Goal: Communication & Community: Share content

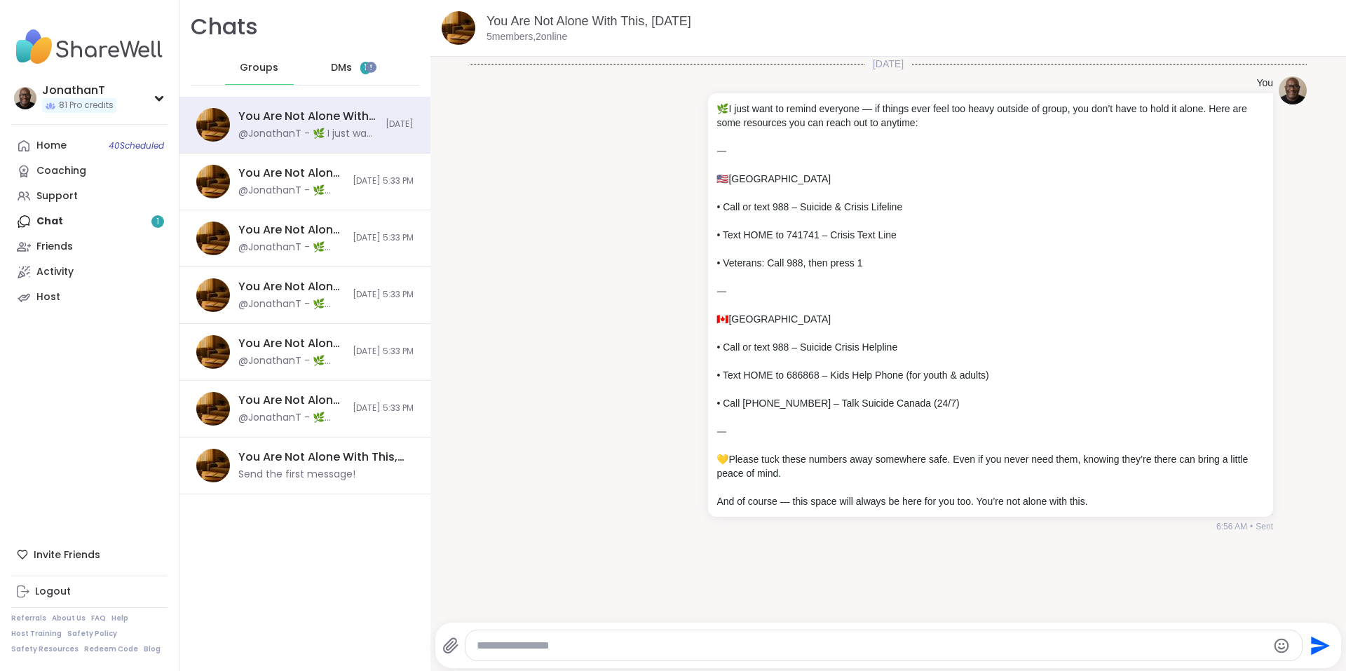
click at [343, 67] on span "DMs" at bounding box center [341, 68] width 21 height 14
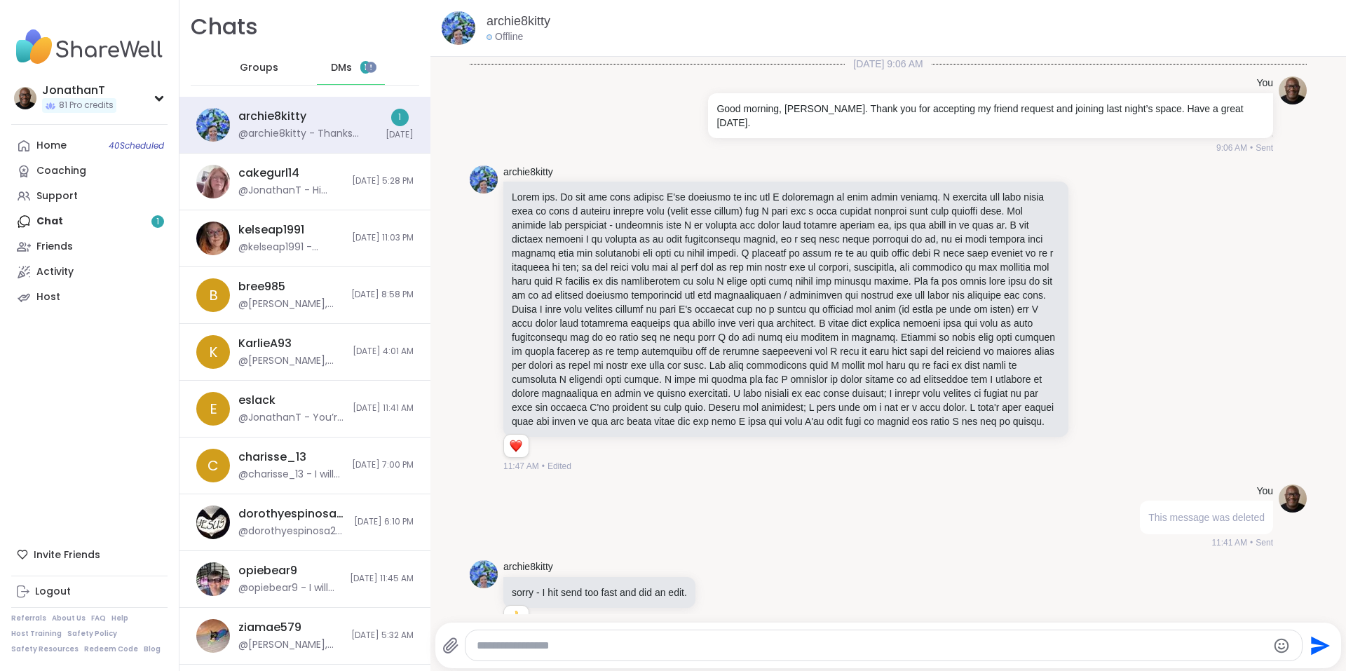
scroll to position [1944, 0]
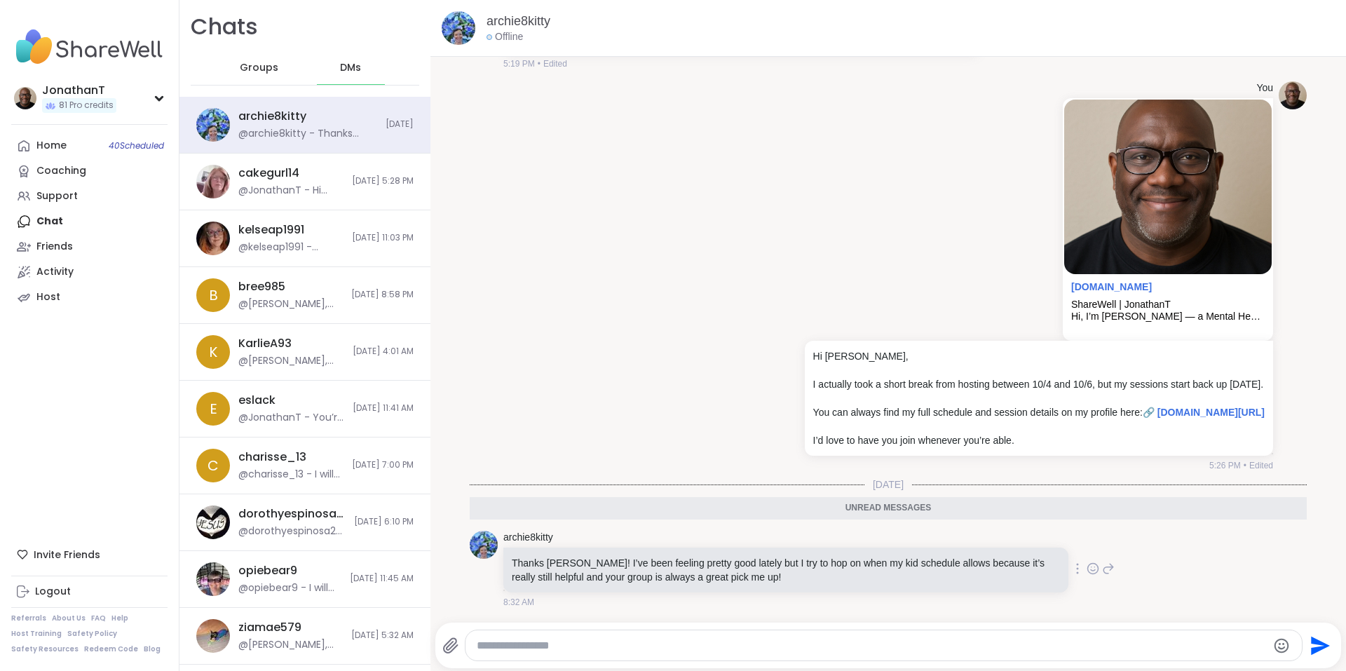
click at [1071, 564] on div at bounding box center [1077, 568] width 13 height 17
click at [1054, 592] on icon at bounding box center [1061, 589] width 14 height 14
click at [613, 640] on textarea "Type your message" at bounding box center [872, 646] width 791 height 14
paste textarea "**********"
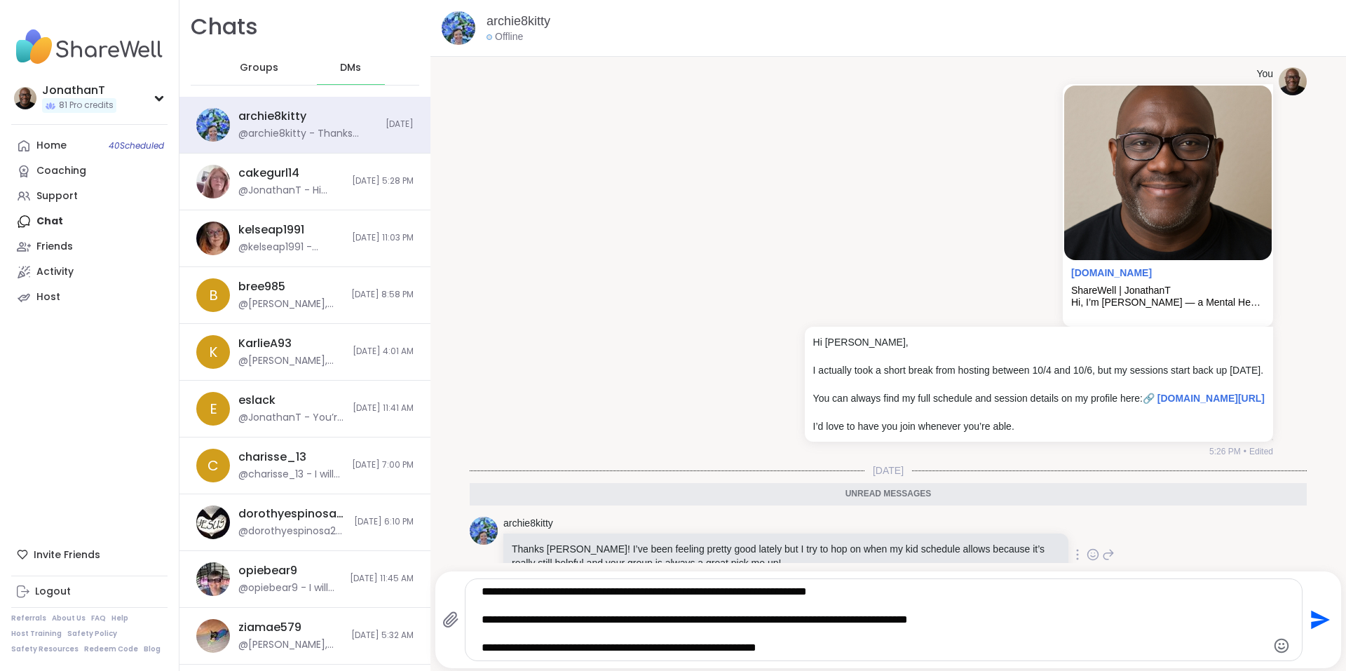
click at [900, 585] on textarea "**********" at bounding box center [872, 620] width 780 height 70
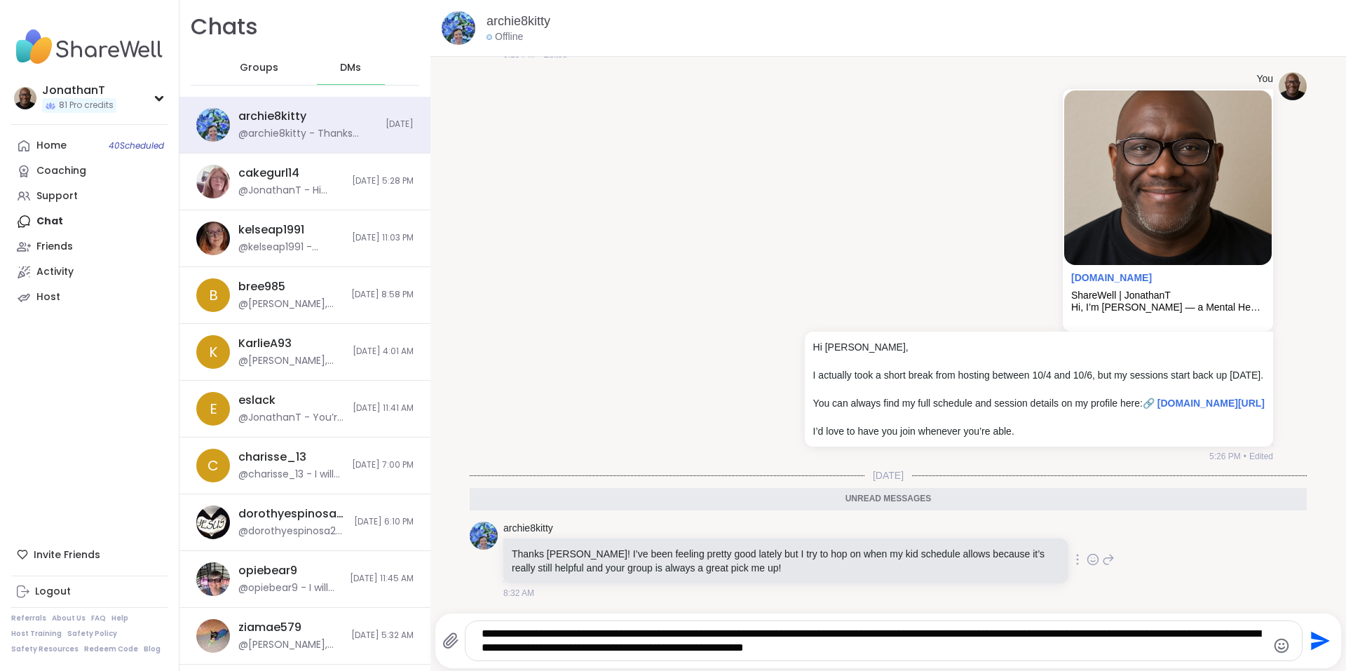
type textarea "**********"
click at [1308, 640] on icon "Send" at bounding box center [1319, 641] width 22 height 22
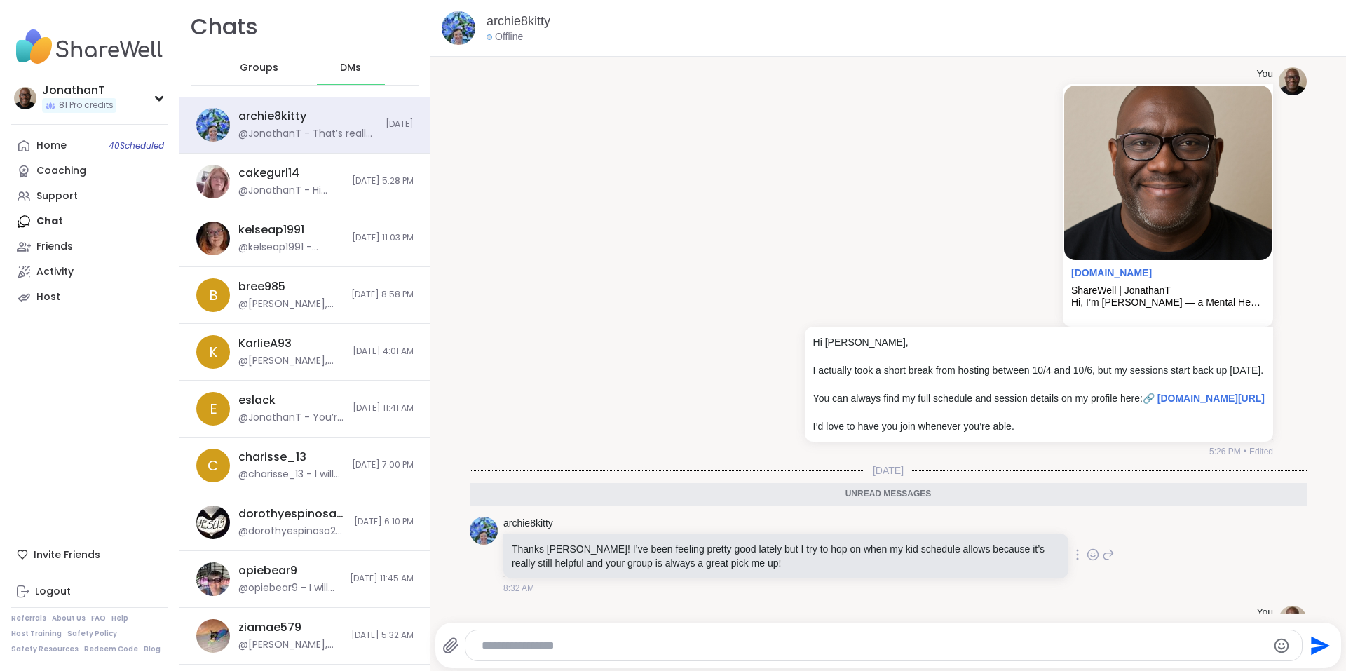
scroll to position [1999, 0]
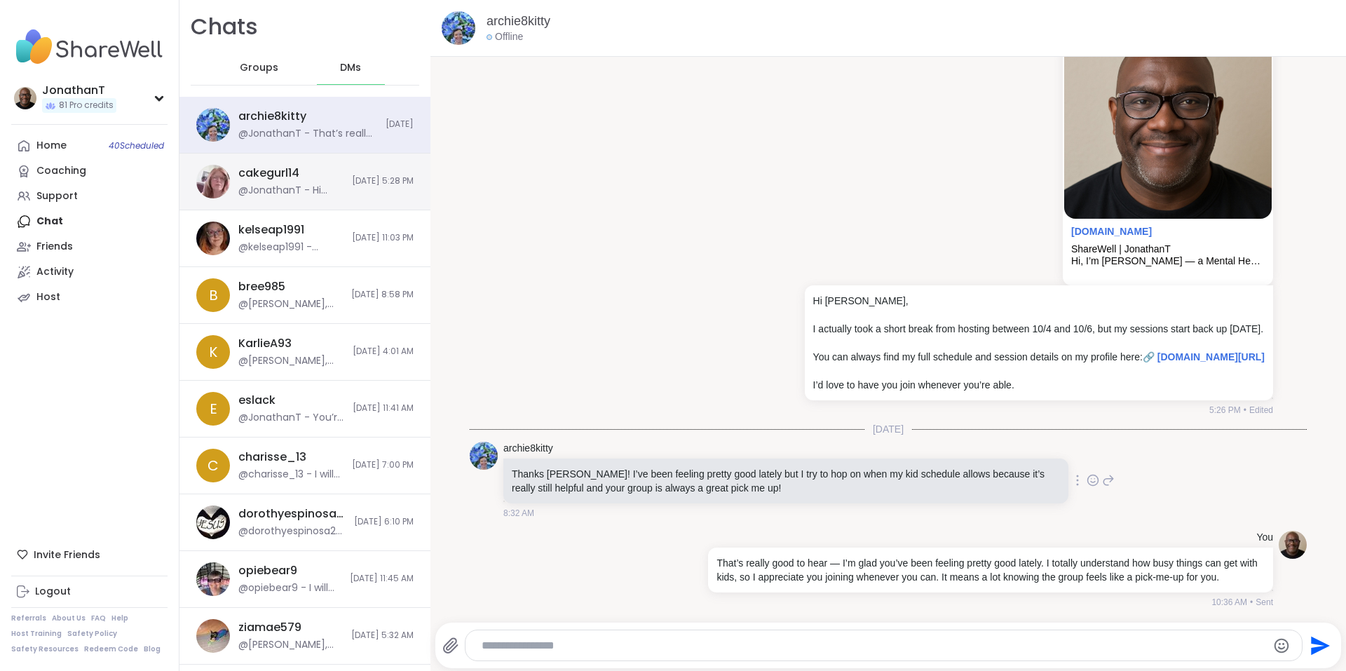
click at [290, 177] on div "cakegurl14" at bounding box center [268, 172] width 61 height 15
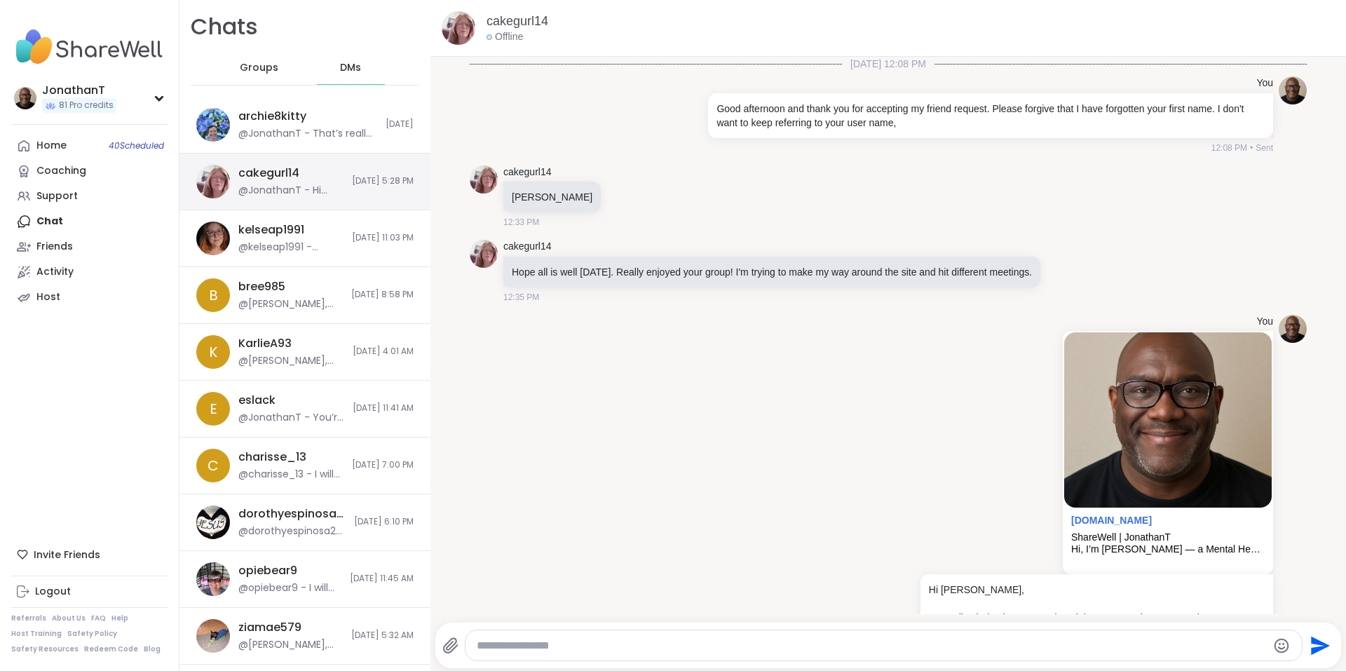
scroll to position [125, 0]
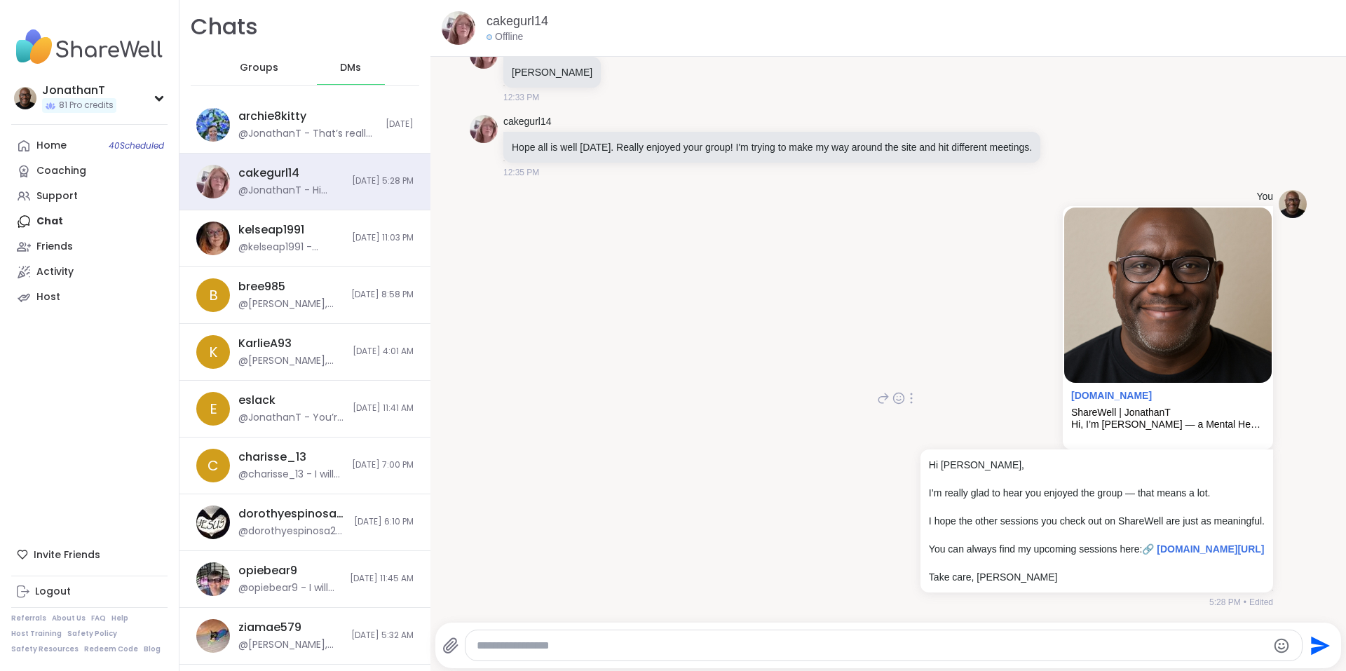
click at [905, 401] on div at bounding box center [911, 398] width 13 height 17
click at [590, 416] on div "You sharewellnow.com ShareWell | JonathanT Hi, I’m Jonathan — a Mental Health P…" at bounding box center [888, 399] width 837 height 430
click at [267, 67] on span "Groups" at bounding box center [259, 68] width 39 height 14
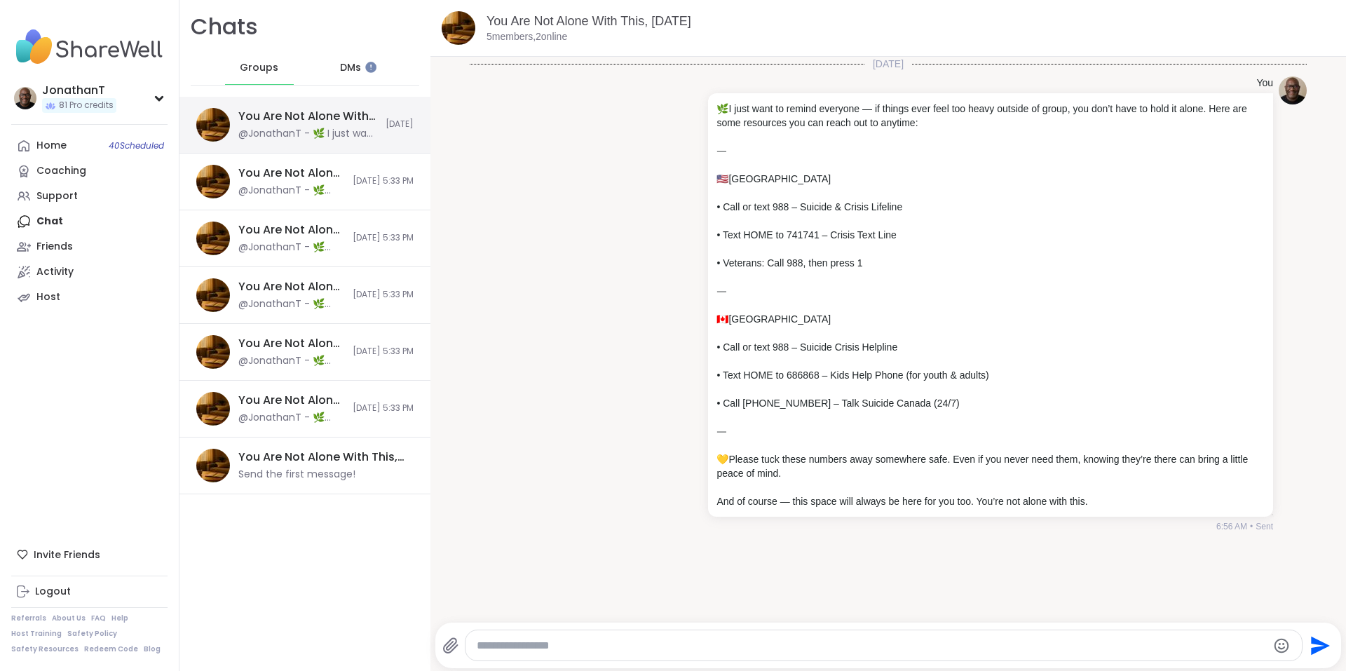
click at [279, 144] on div "You Are Not Alone With This, Oct 10 @JonathanT - 🌿 I just want to remind everyo…" at bounding box center [305, 125] width 251 height 57
click at [286, 188] on div "@JonathanT - 🌿 Self-Care Break Announcement 🌿 Hey everyone, I just wanted to sh…" at bounding box center [291, 191] width 106 height 14
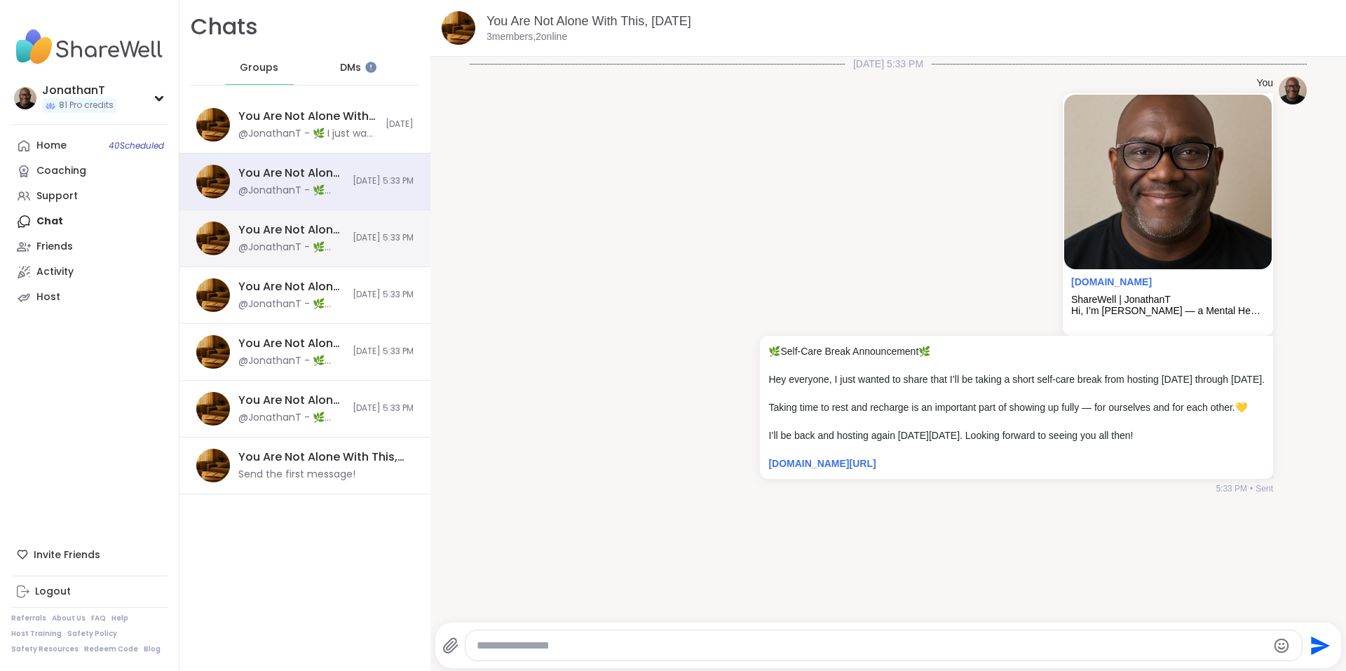
click at [290, 241] on div "@JonathanT - 🌿 Self-Care Break Announcement 🌿 Hey everyone, I just wanted to sh…" at bounding box center [291, 248] width 106 height 14
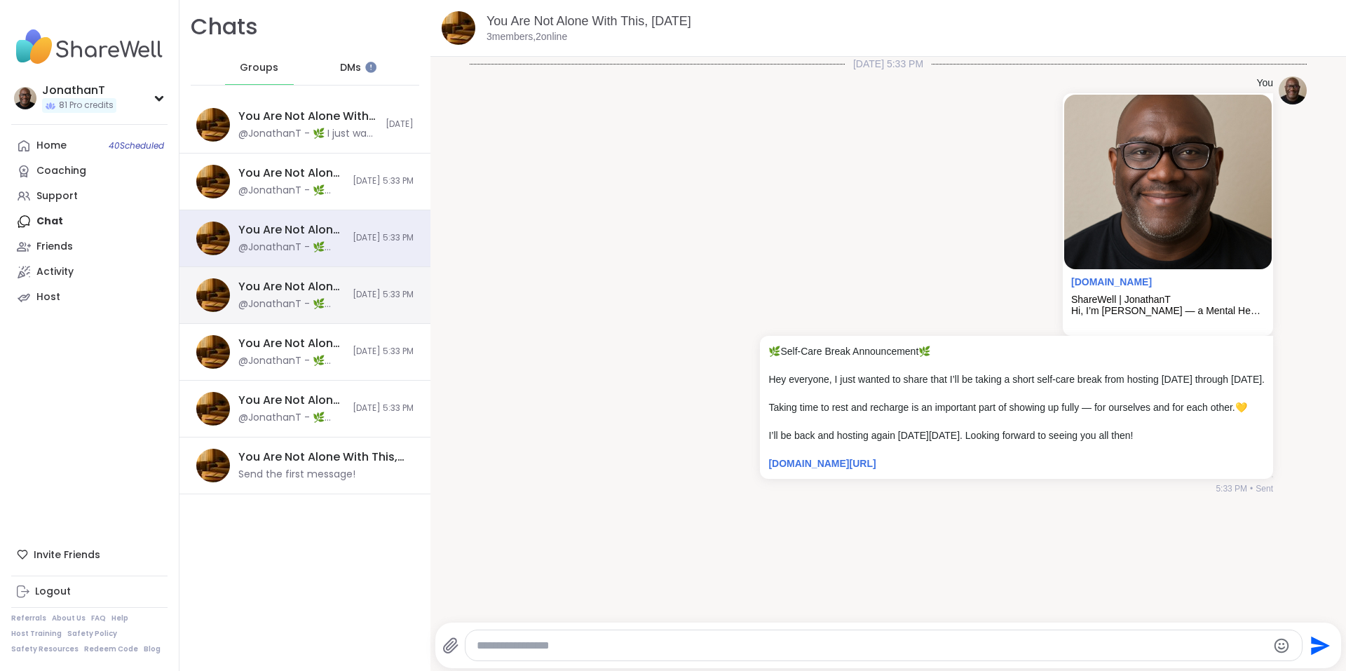
click at [276, 302] on div "@JonathanT - 🌿 Self-Care Break Announcement 🌿 Hey everyone, I just wanted to sh…" at bounding box center [291, 304] width 106 height 14
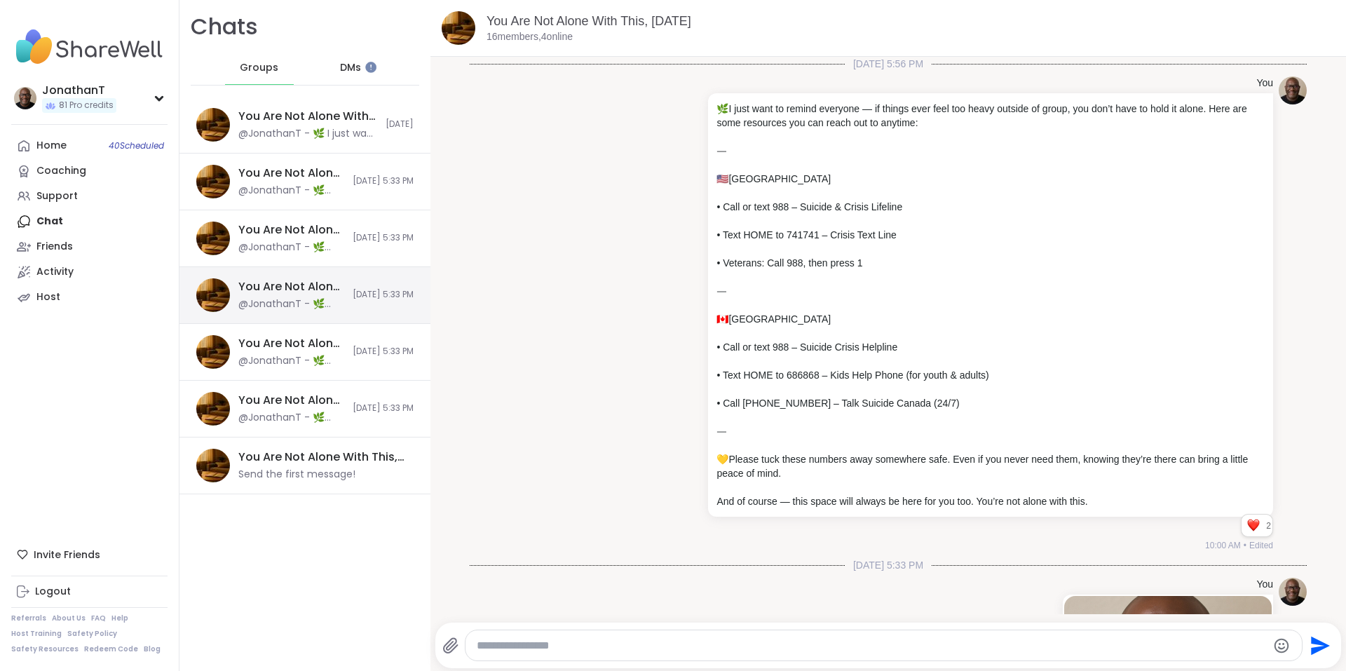
scroll to position [402, 0]
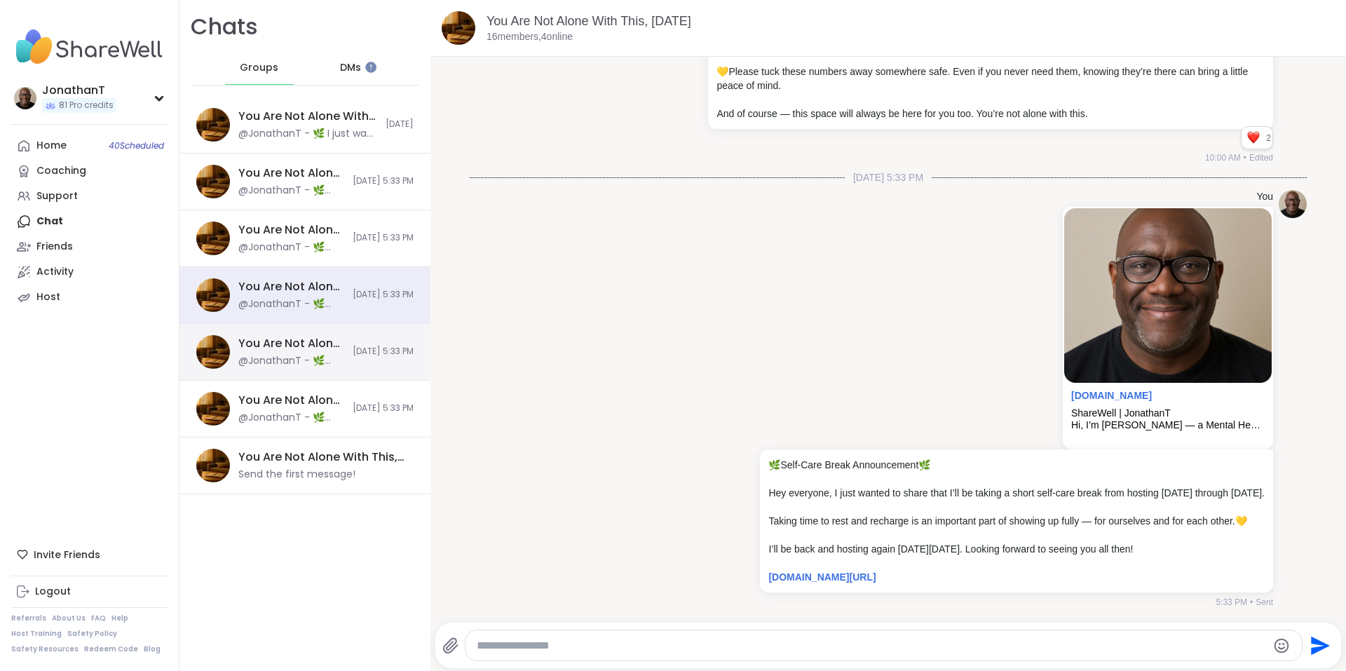
click at [277, 338] on div "You Are Not Alone With This, Oct 08" at bounding box center [291, 343] width 106 height 15
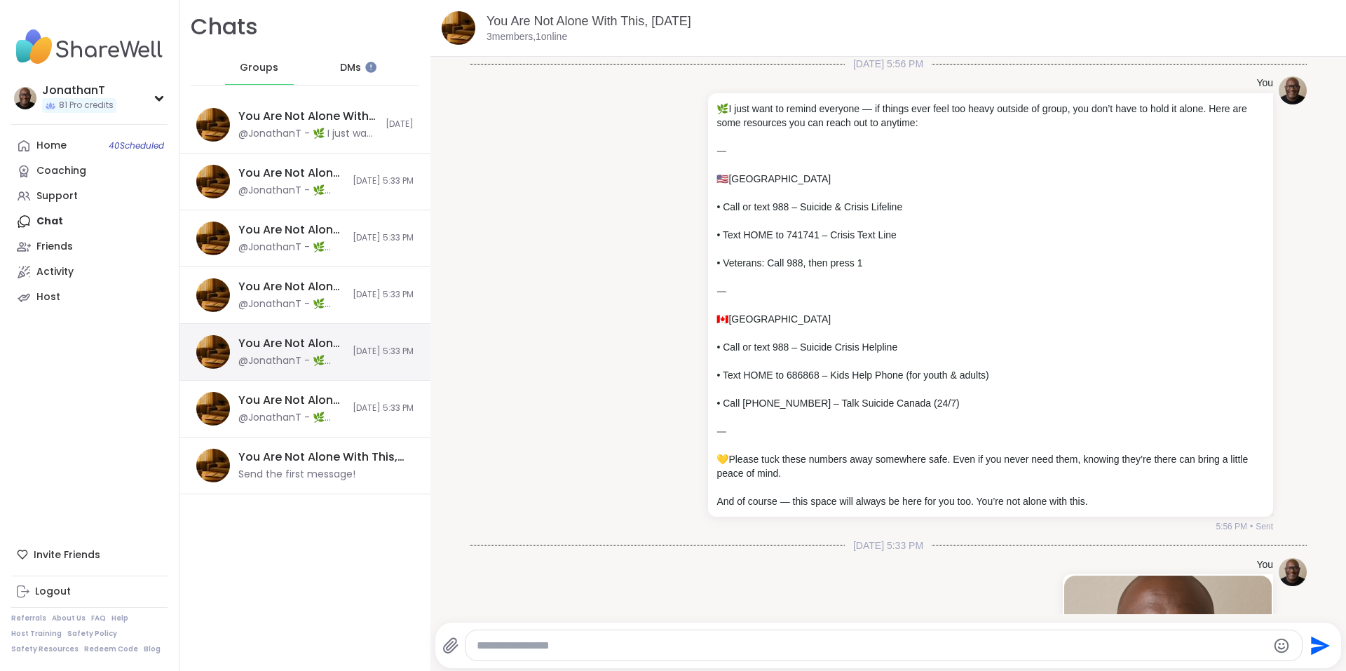
scroll to position [382, 0]
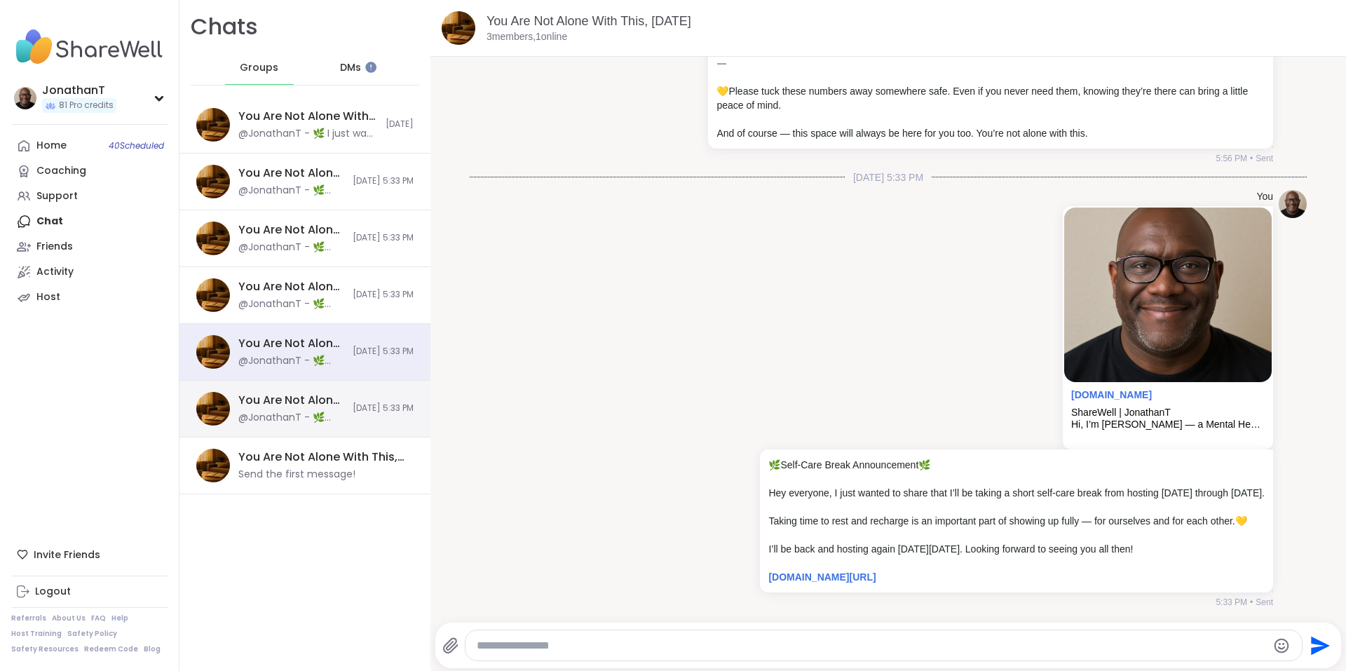
click at [260, 411] on div "@JonathanT - 🌿 Self-Care Break Announcement 🌿 Hey everyone, I just wanted to sh…" at bounding box center [291, 418] width 106 height 14
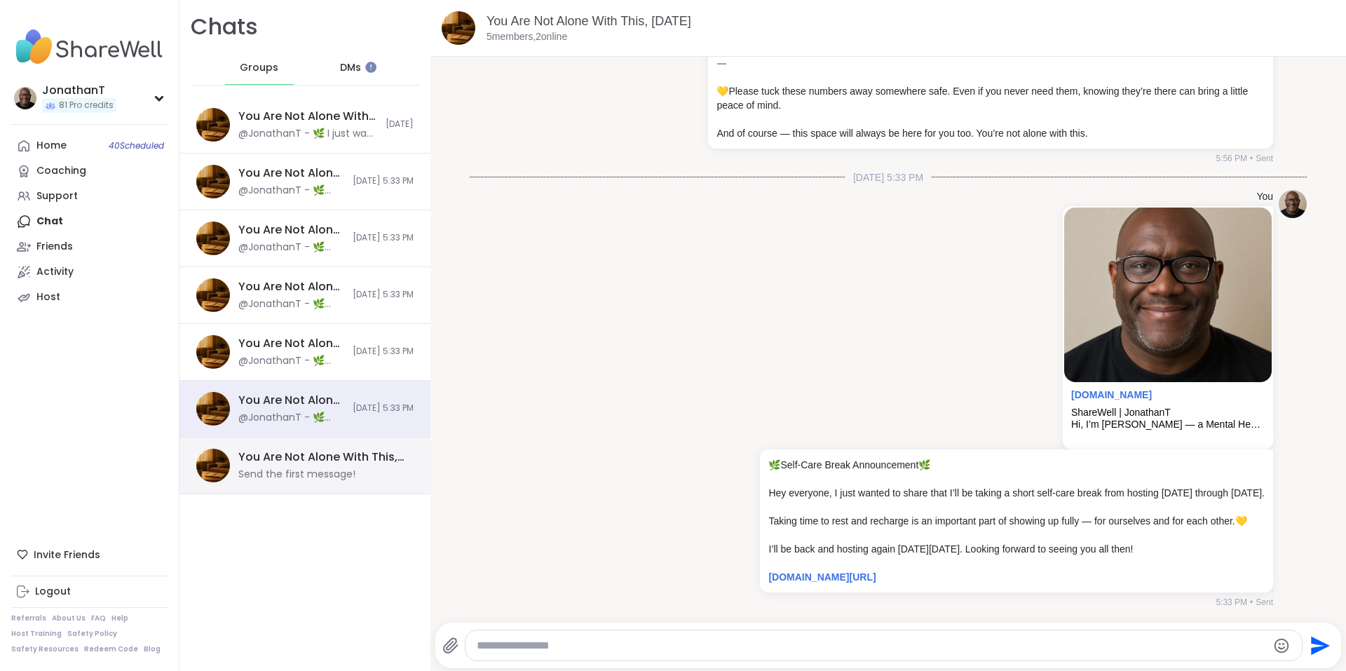
click at [243, 473] on div "Send the first message!" at bounding box center [296, 475] width 117 height 14
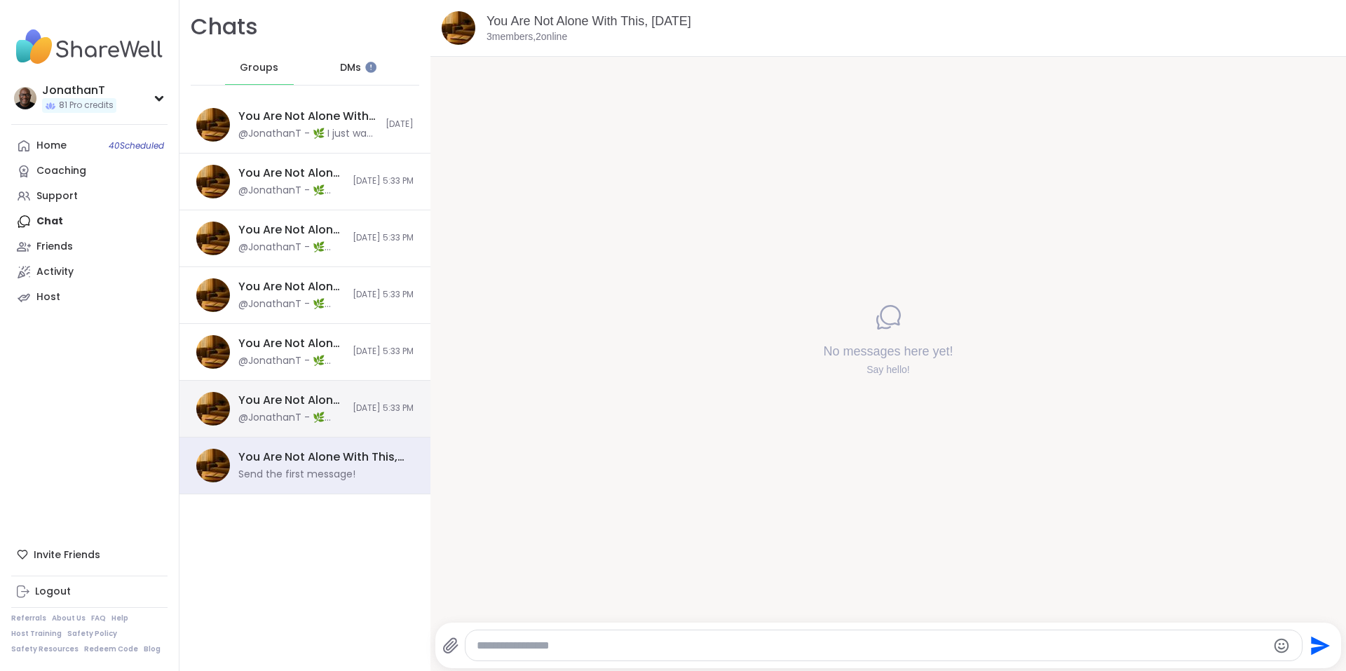
click at [311, 405] on div "You Are Not Alone With This, Oct 08" at bounding box center [291, 400] width 106 height 15
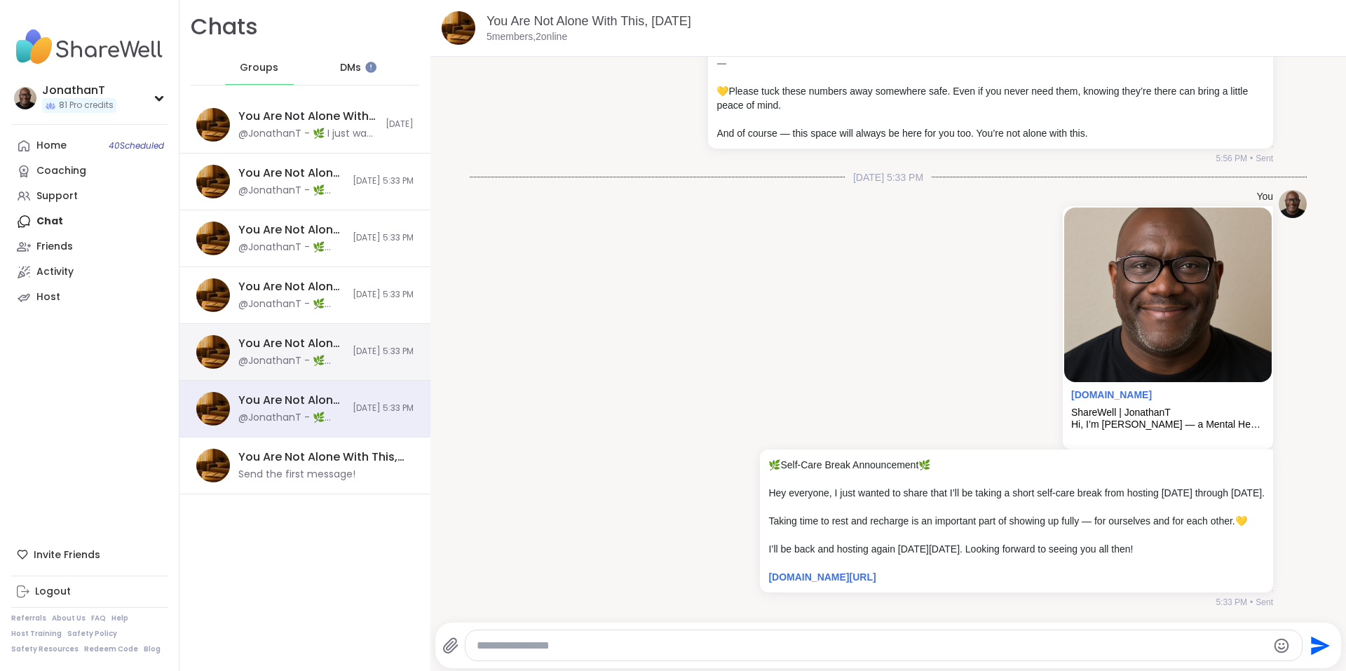
click at [330, 361] on div "You Are Not Alone With This, Oct 08 @JonathanT - 🌿 Self-Care Break Announcement…" at bounding box center [305, 352] width 251 height 57
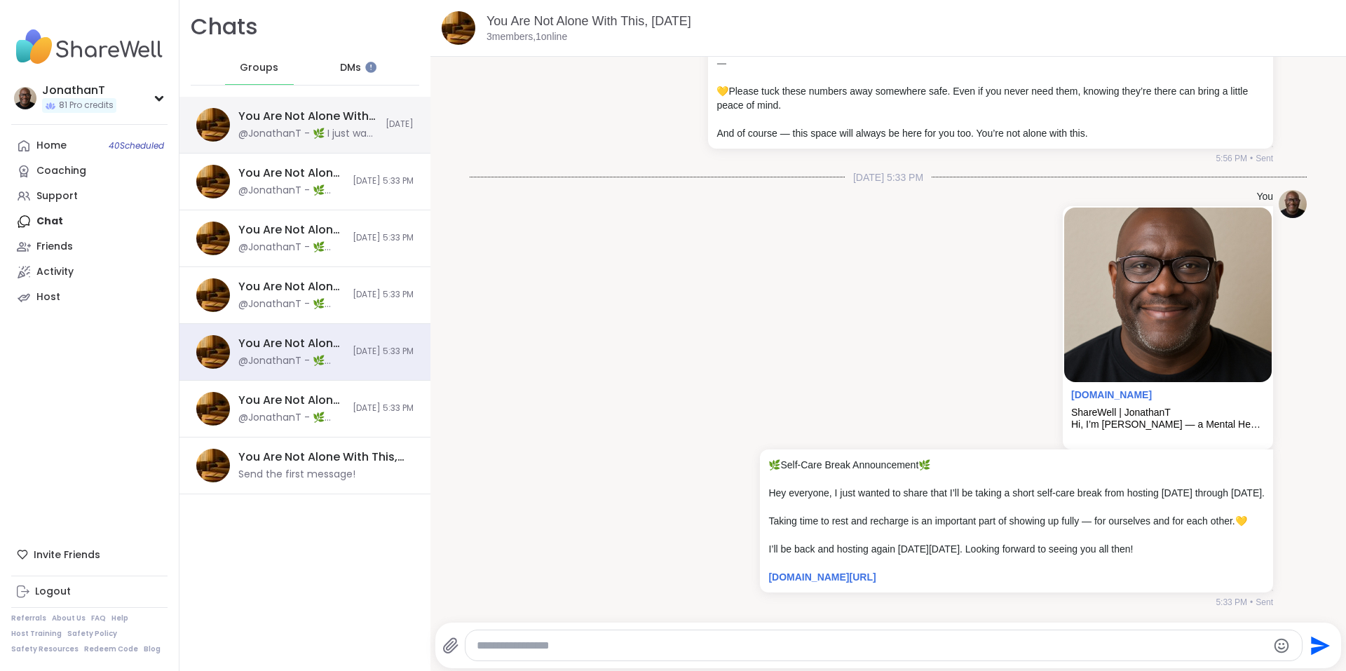
click at [346, 127] on div "@JonathanT - 🌿 I just want to remind everyone — if things ever feel too heavy o…" at bounding box center [307, 134] width 139 height 14
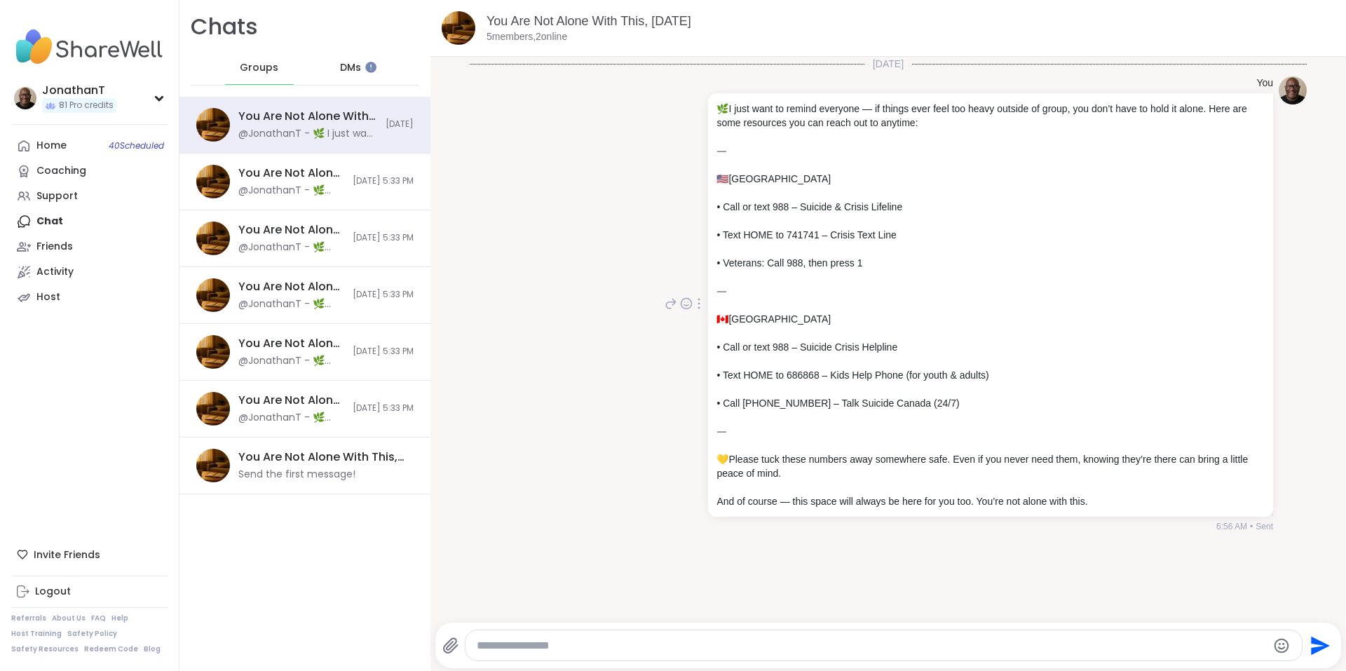
click at [698, 306] on icon at bounding box center [699, 303] width 3 height 11
click at [685, 323] on icon at bounding box center [690, 324] width 11 height 13
click at [344, 458] on div "You Are Not Alone With This, Oct 10" at bounding box center [321, 456] width 167 height 15
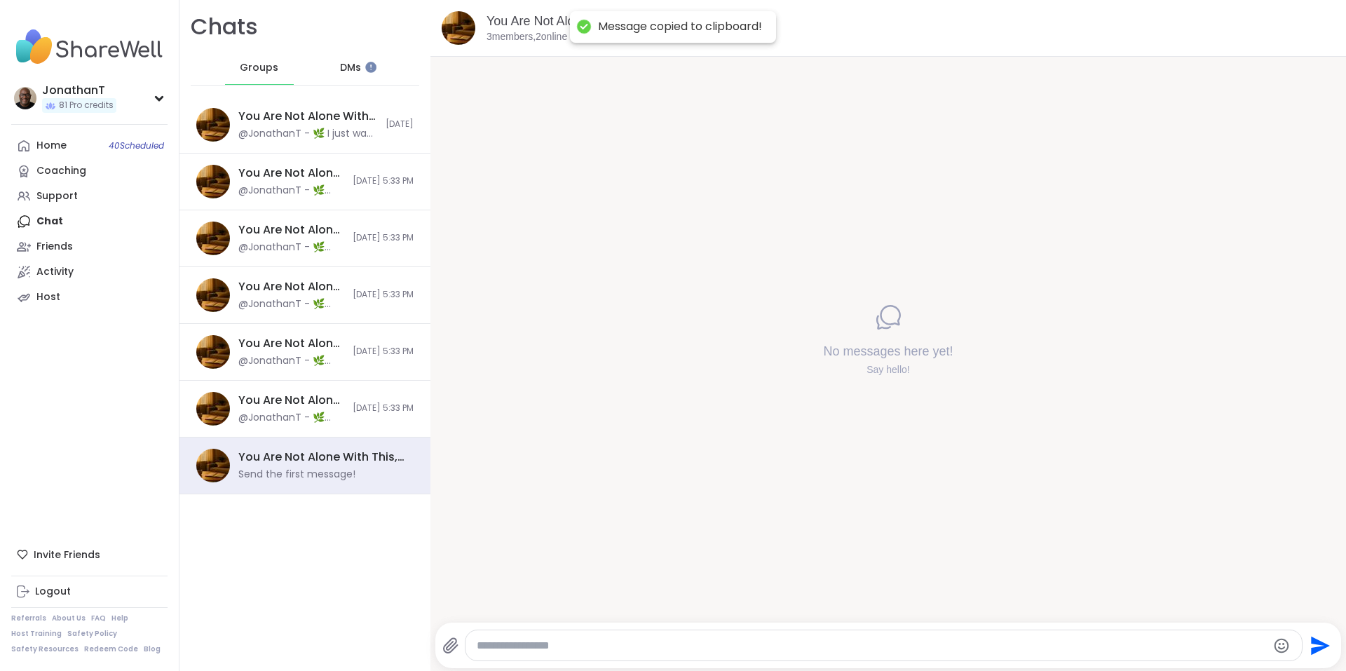
click at [607, 642] on textarea "Type your message" at bounding box center [872, 646] width 791 height 14
paste textarea "**********"
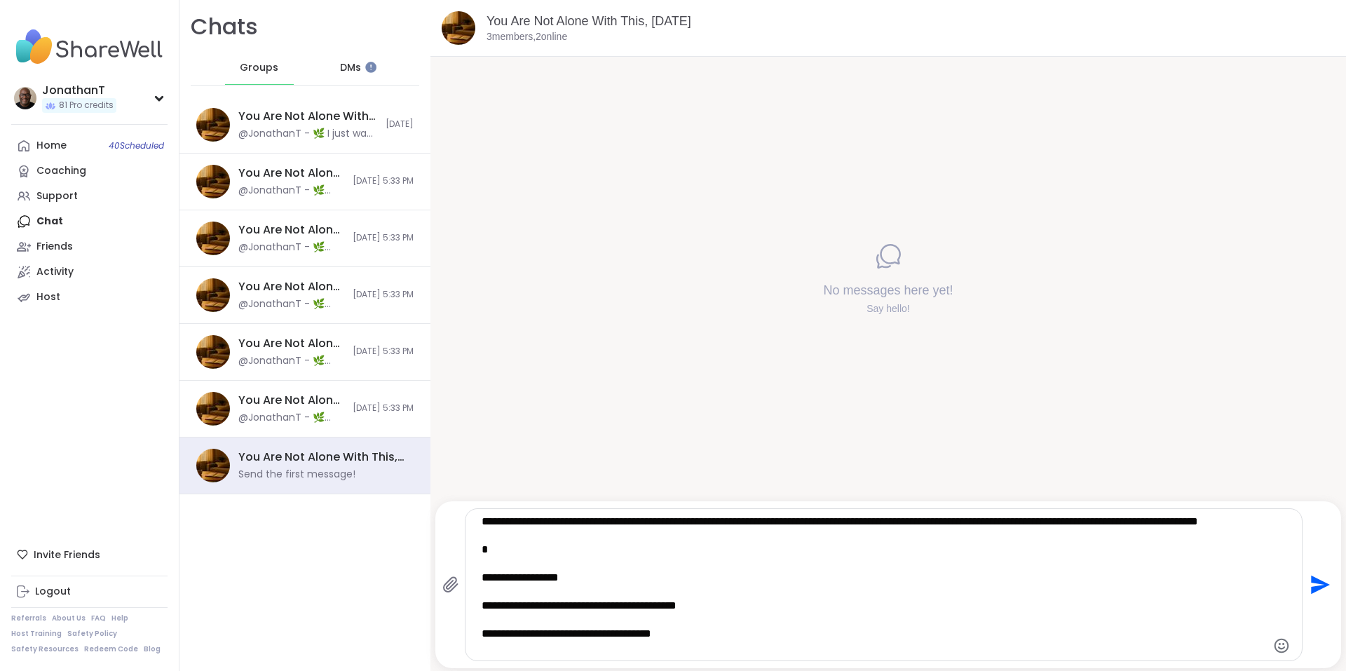
click at [487, 591] on textarea "**********" at bounding box center [872, 585] width 780 height 140
click at [491, 590] on textarea "**********" at bounding box center [872, 585] width 780 height 140
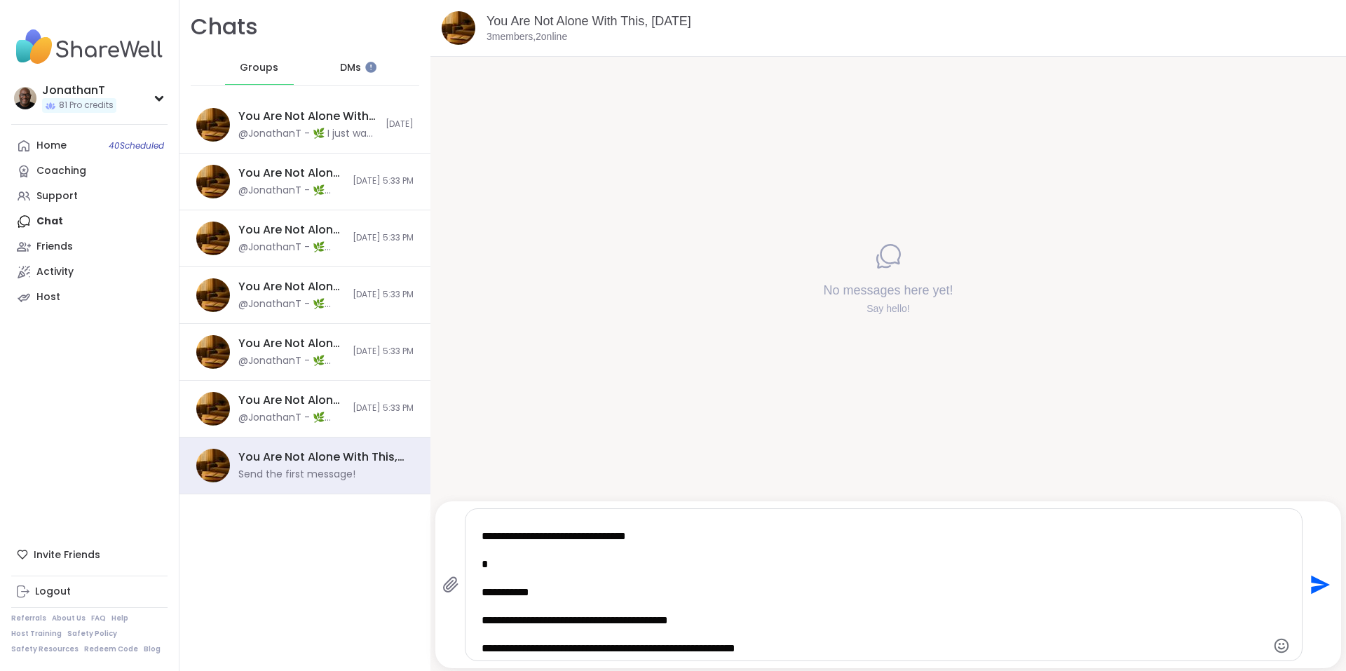
scroll to position [112, 0]
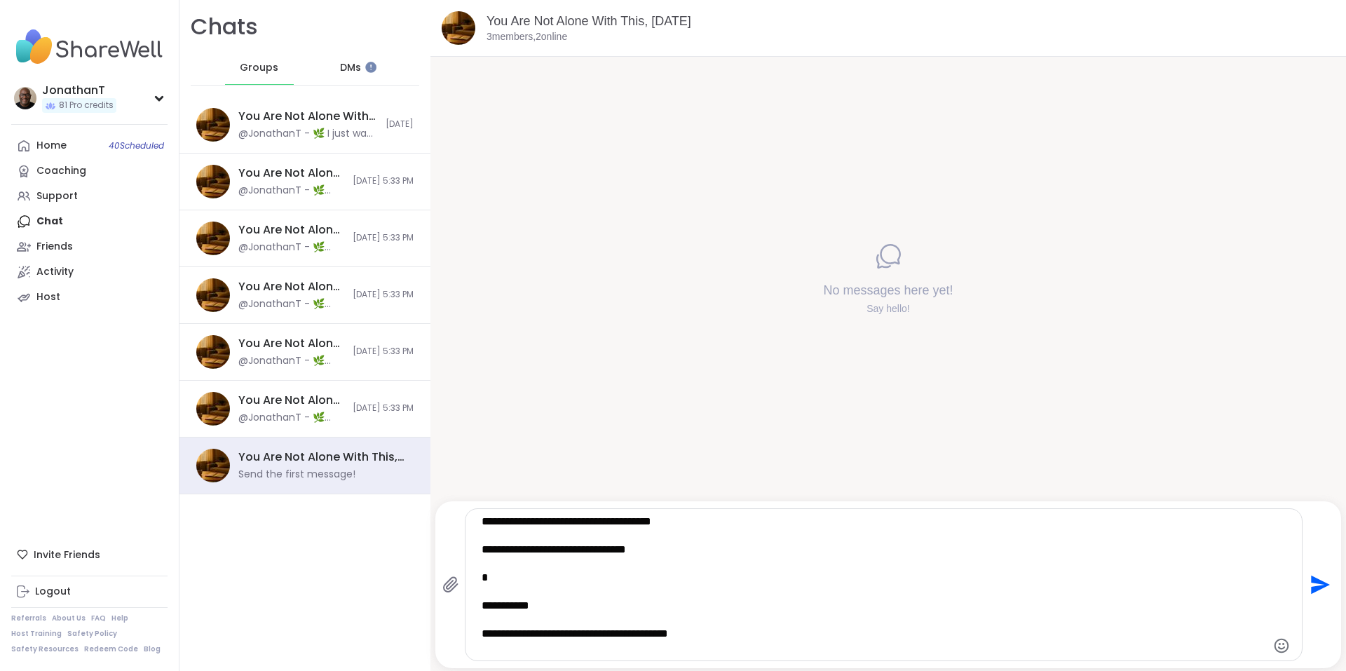
click at [489, 617] on textarea "**********" at bounding box center [872, 585] width 780 height 140
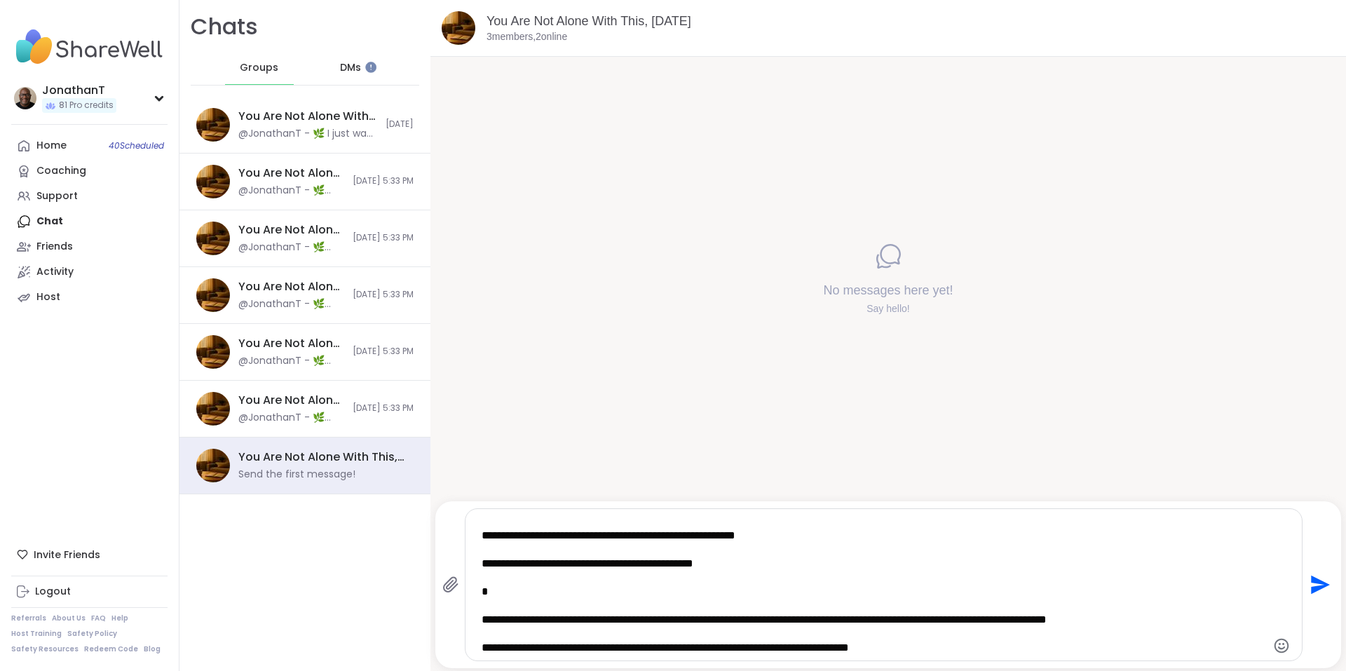
type textarea "**********"
click at [1311, 587] on icon "Send" at bounding box center [1320, 585] width 19 height 19
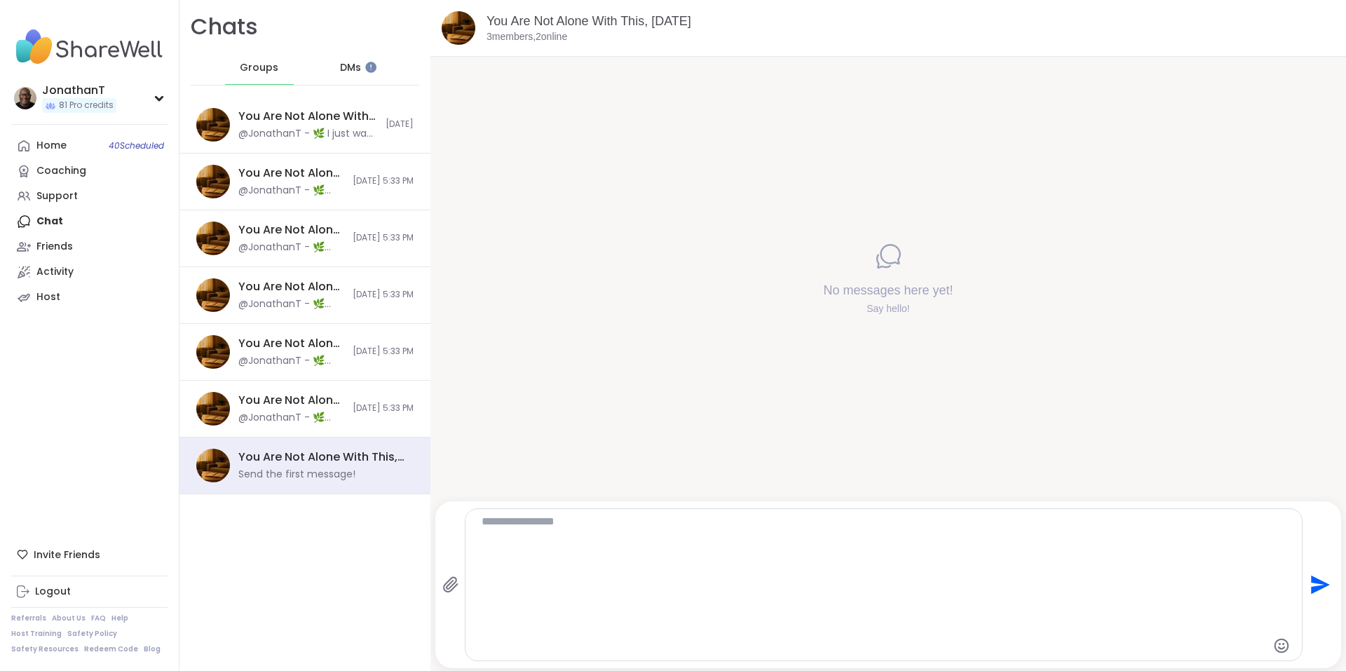
scroll to position [0, 0]
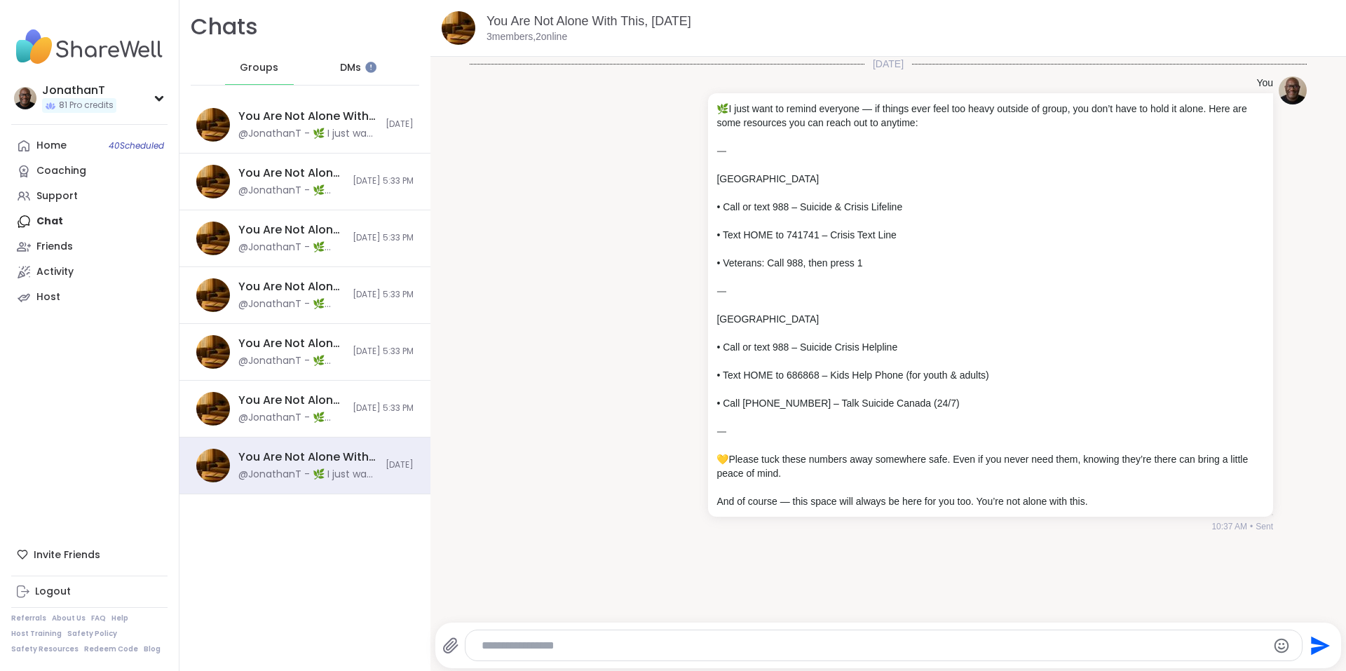
click at [48, 46] on img at bounding box center [89, 46] width 156 height 49
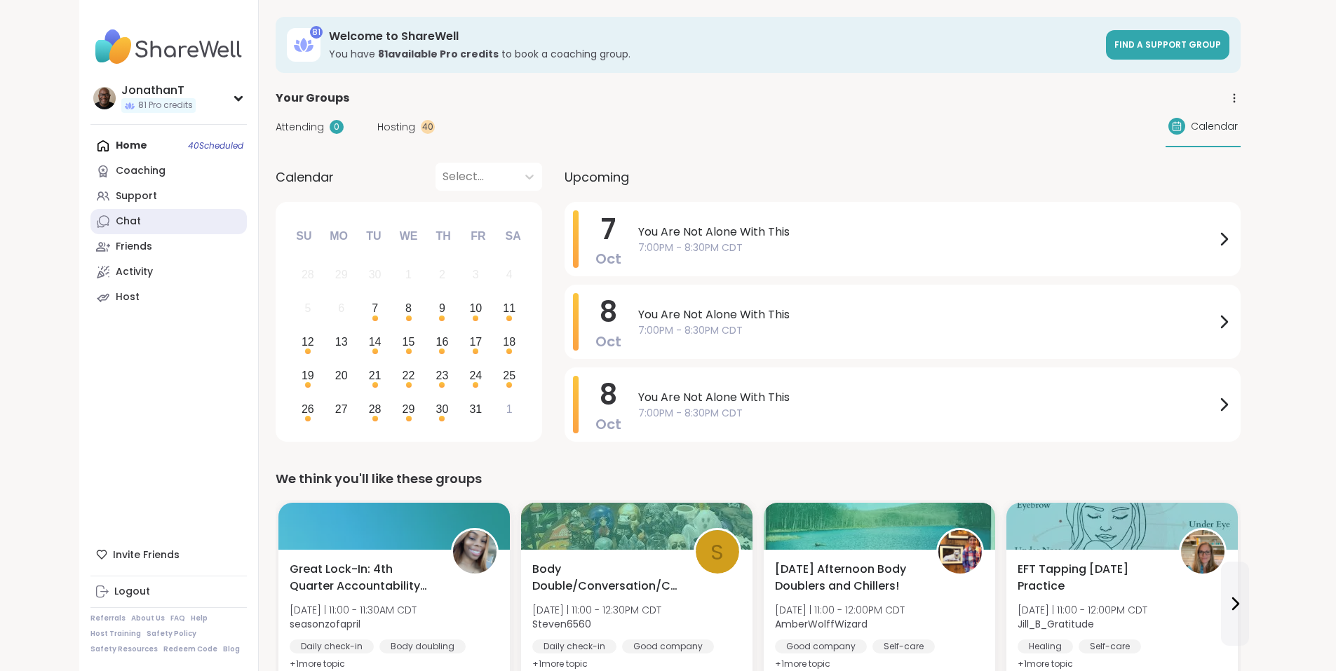
click at [116, 215] on div "Chat" at bounding box center [128, 222] width 25 height 14
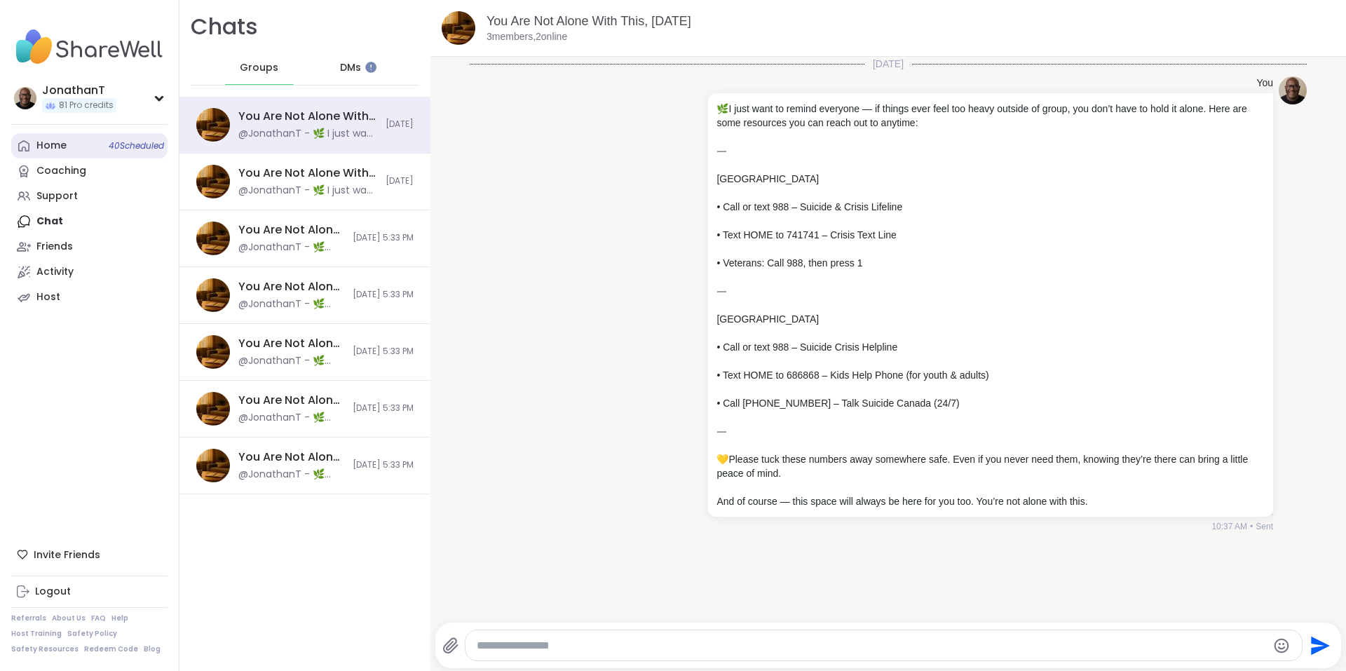
click at [55, 148] on div "Home 40 Scheduled" at bounding box center [51, 146] width 30 height 14
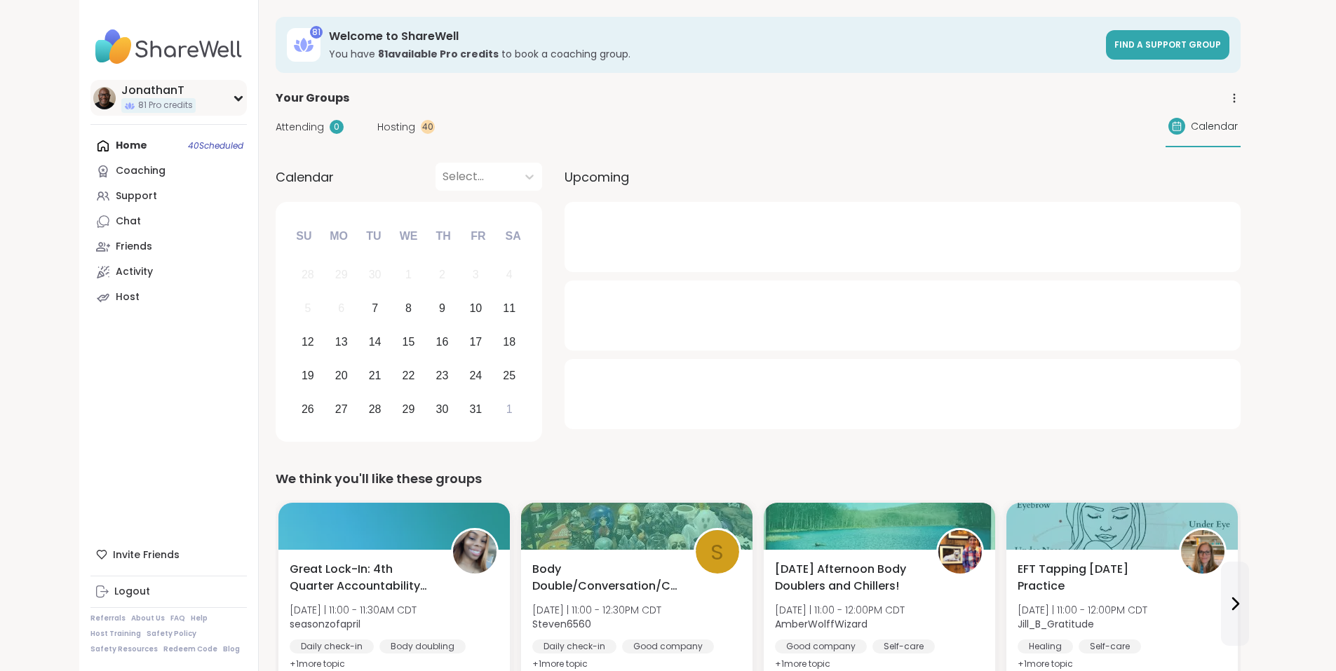
click at [121, 86] on div "JonathanT" at bounding box center [158, 90] width 74 height 15
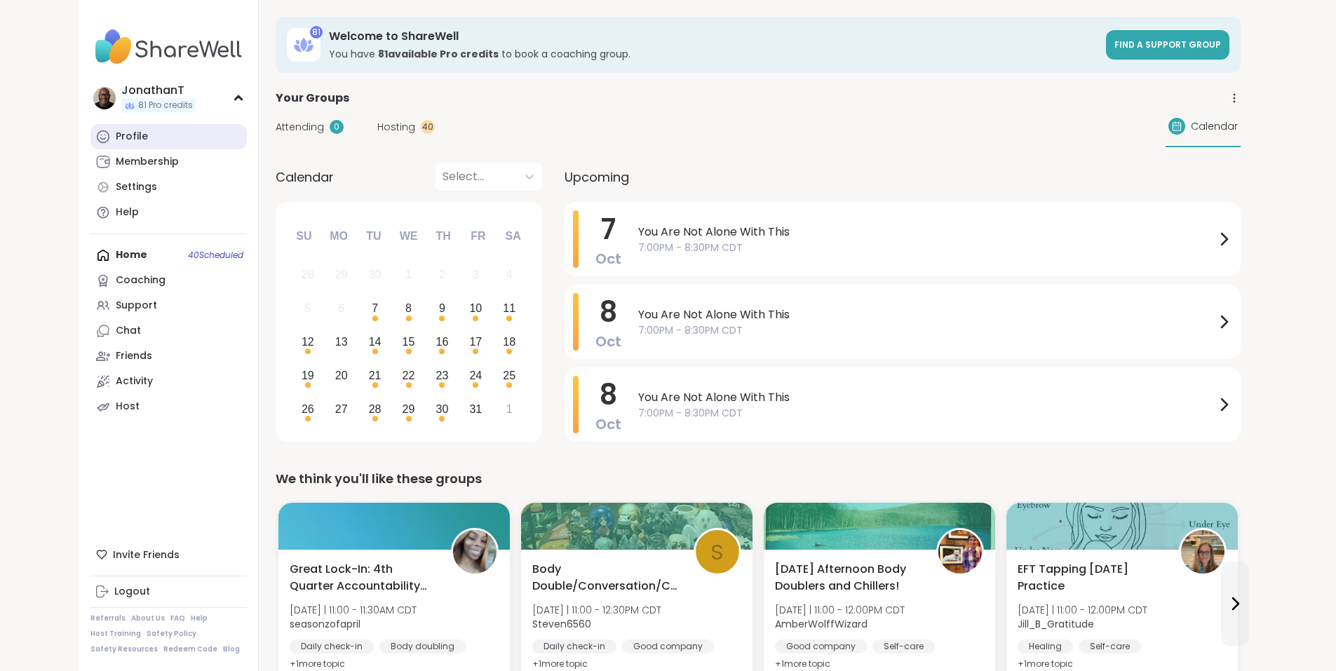
click at [116, 136] on div "Profile" at bounding box center [132, 137] width 32 height 14
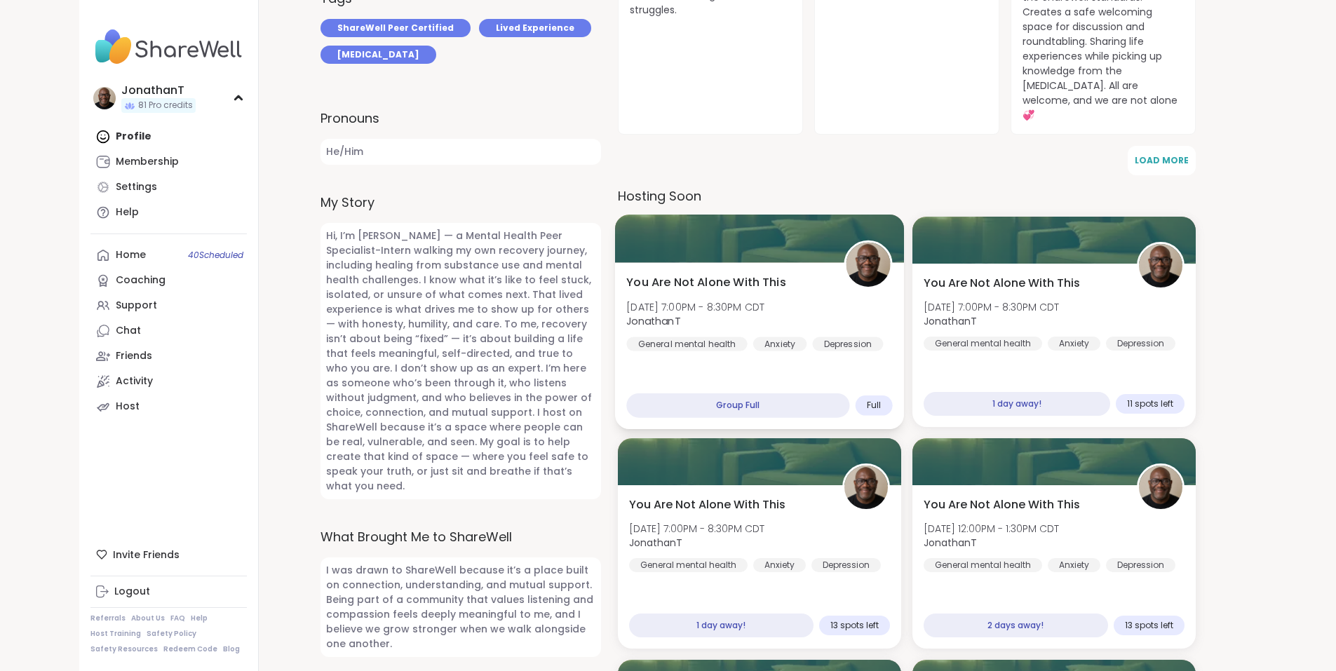
scroll to position [447, 0]
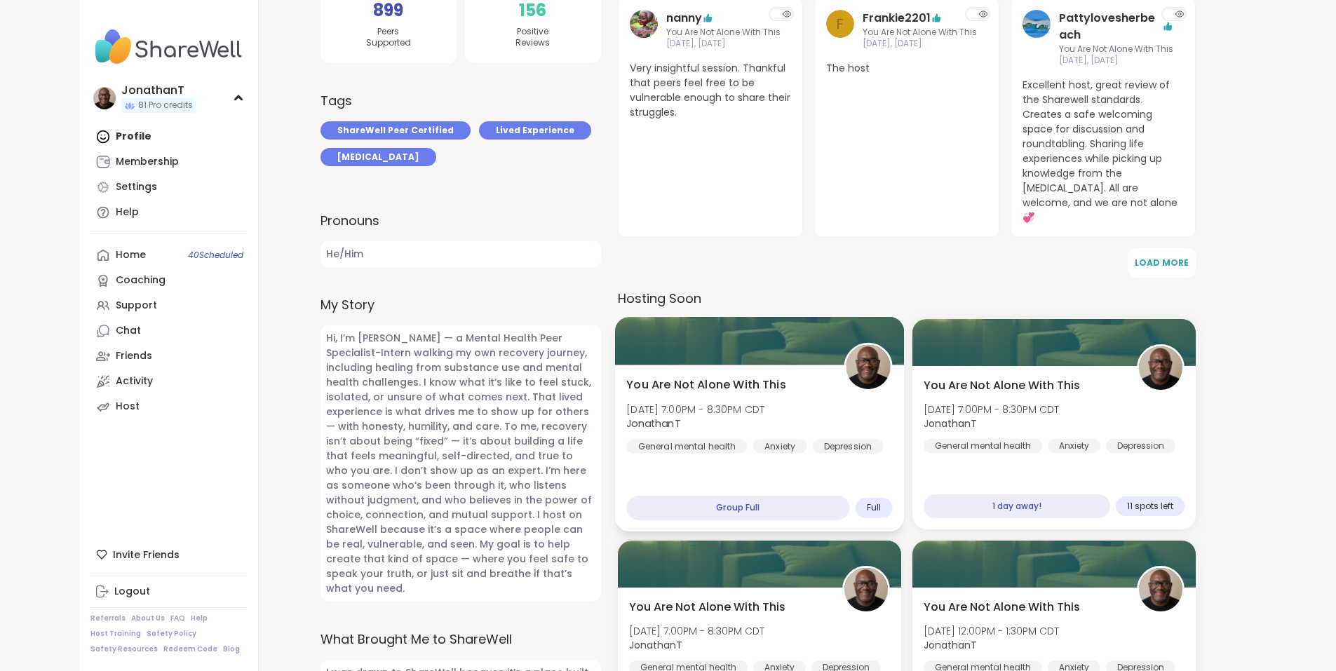
click at [729, 416] on span "JonathanT" at bounding box center [695, 423] width 138 height 14
click at [761, 402] on span "[DATE] 7:00PM - 8:30PM CDT" at bounding box center [695, 409] width 138 height 14
click at [766, 377] on span "You Are Not Alone With This" at bounding box center [705, 385] width 159 height 17
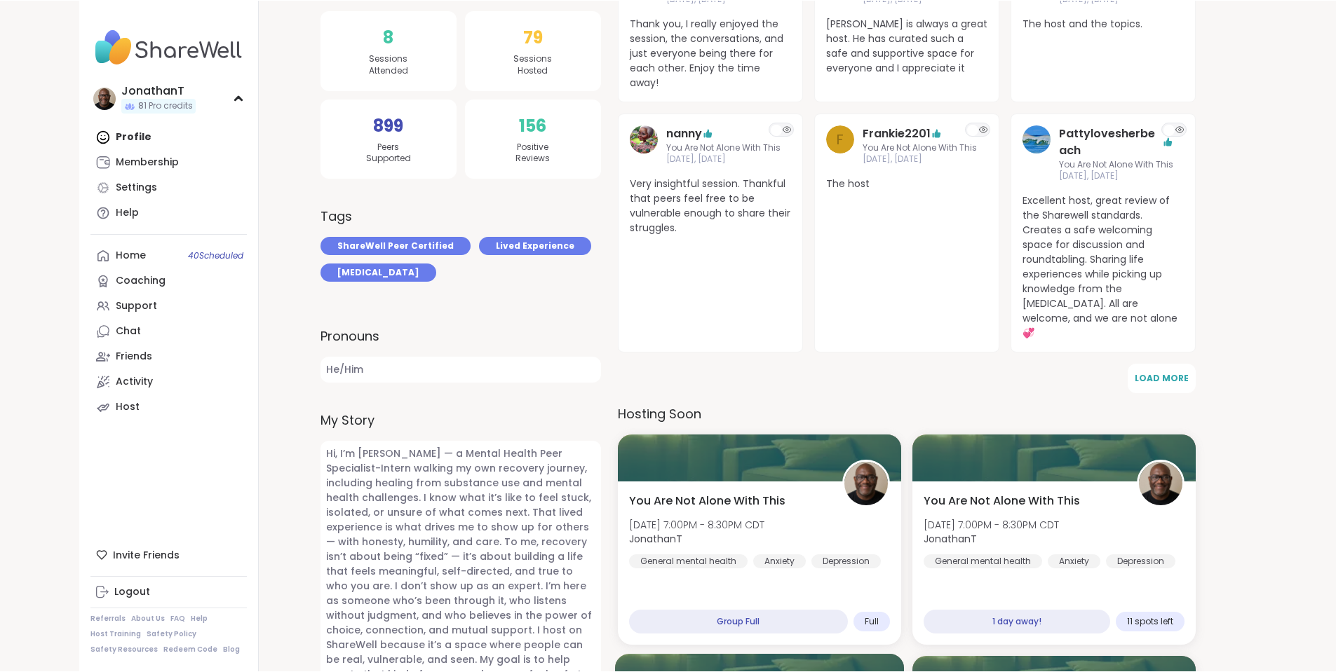
scroll to position [421, 0]
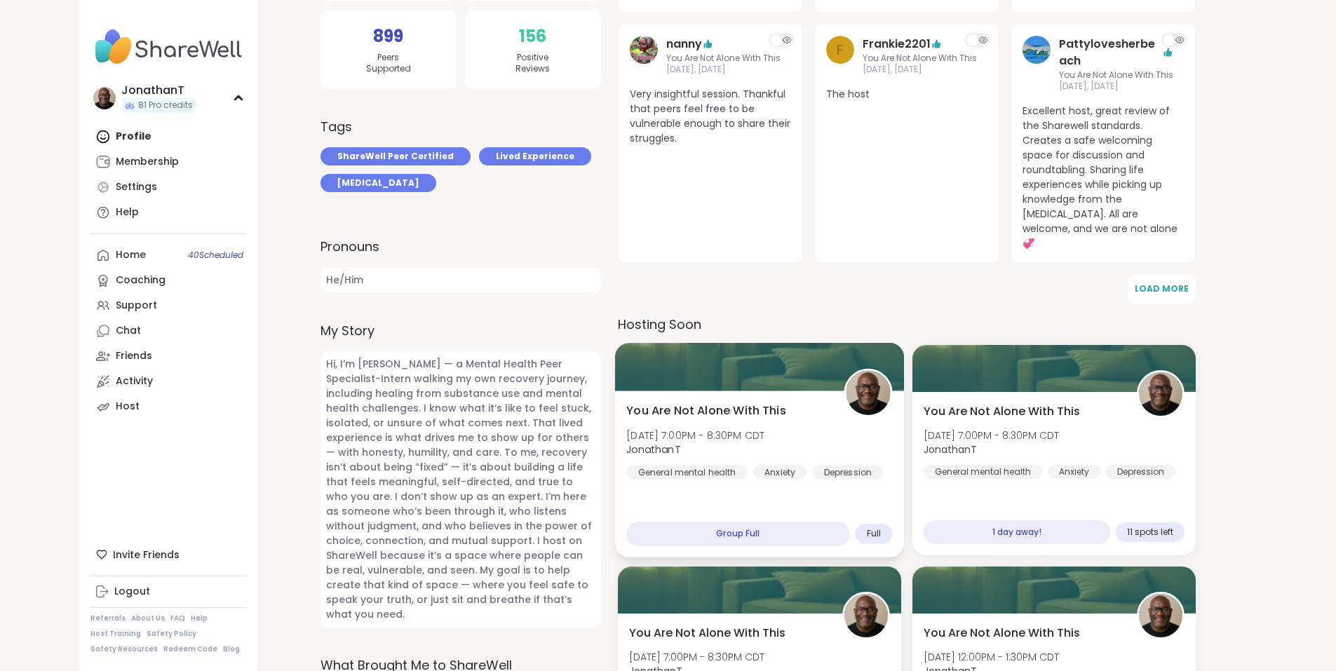
click at [764, 428] on span "[DATE] 7:00PM - 8:30PM CDT" at bounding box center [695, 435] width 138 height 14
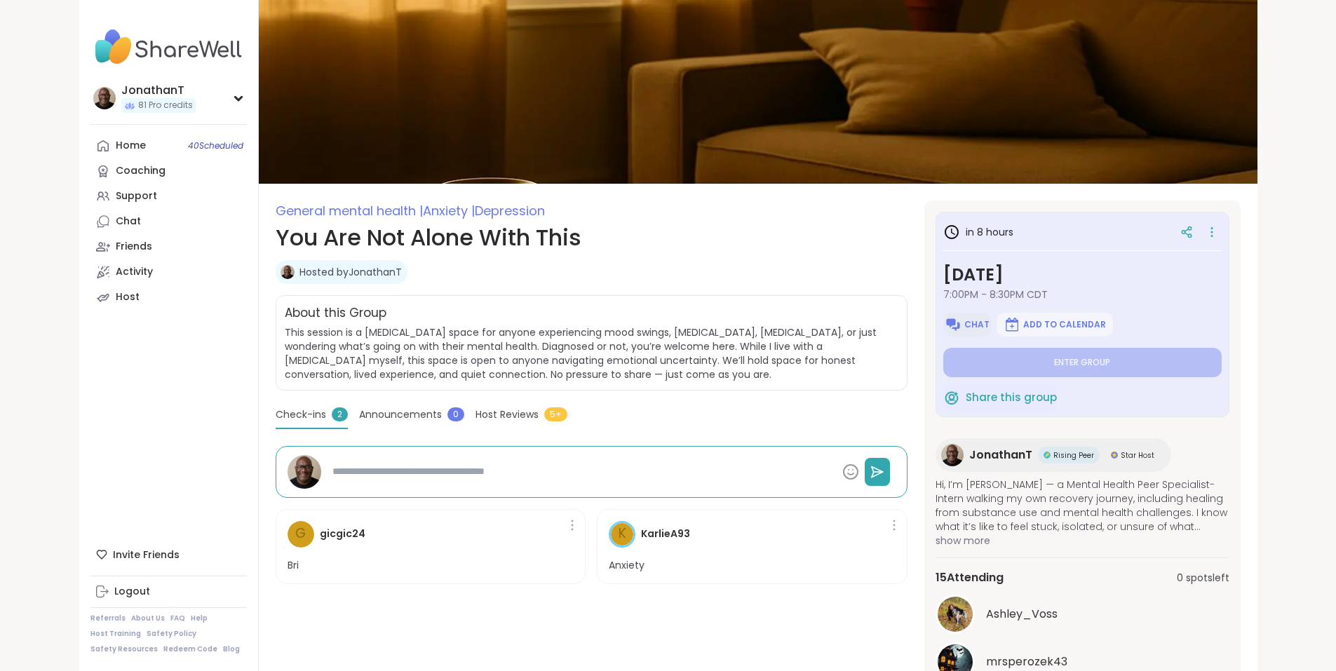
click at [989, 326] on span "Chat" at bounding box center [976, 324] width 25 height 11
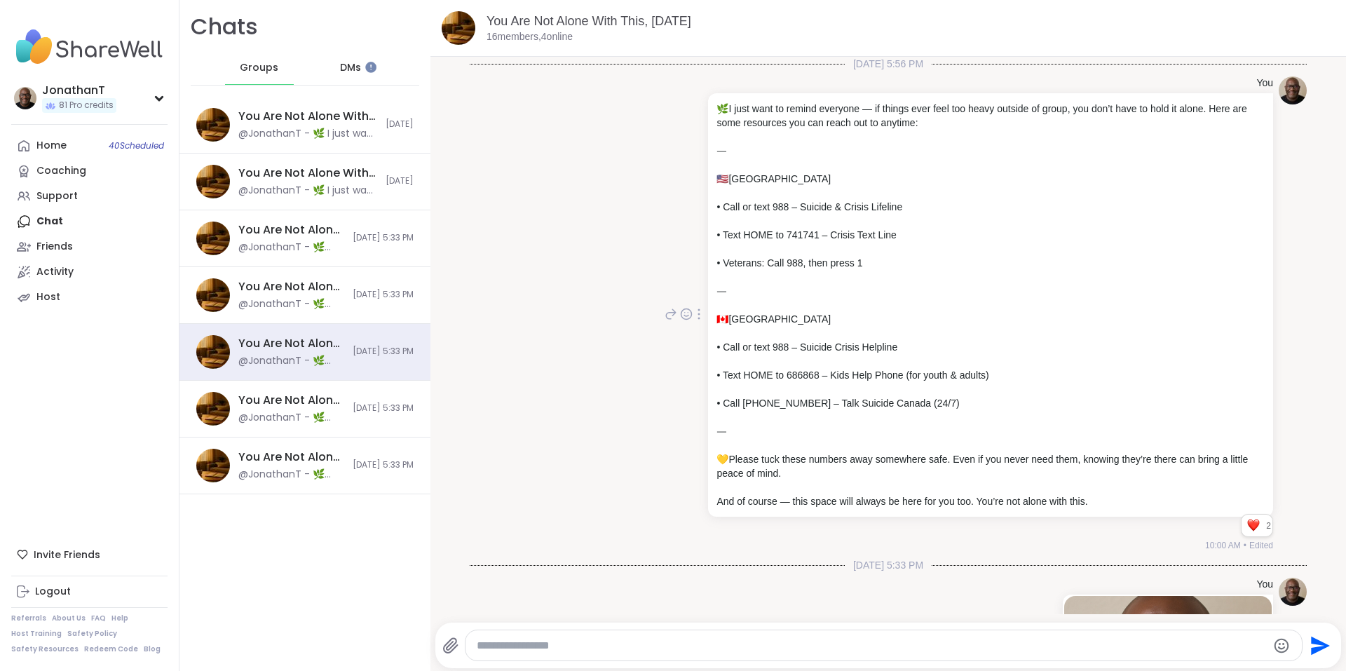
click at [699, 315] on icon at bounding box center [699, 314] width 1 height 10
click at [619, 463] on div "You 🌿 I just want to remind everyone — if things ever feel too heavy outside of…" at bounding box center [888, 314] width 837 height 487
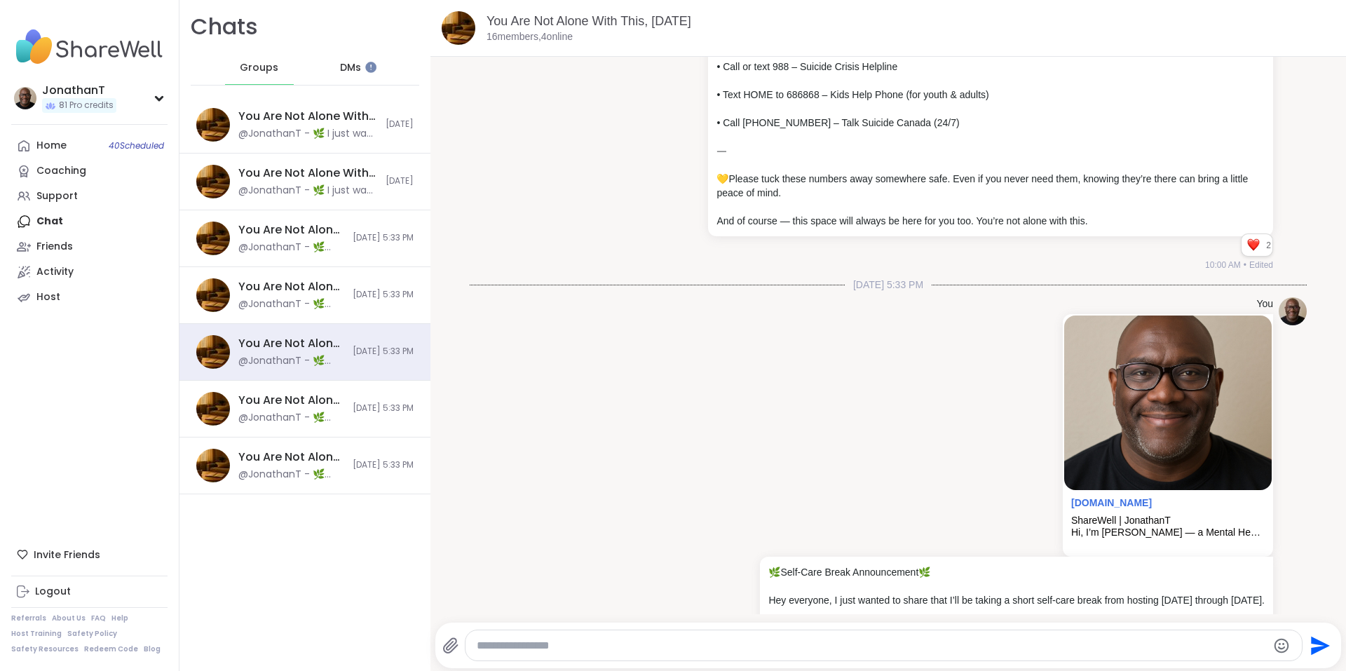
scroll to position [402, 0]
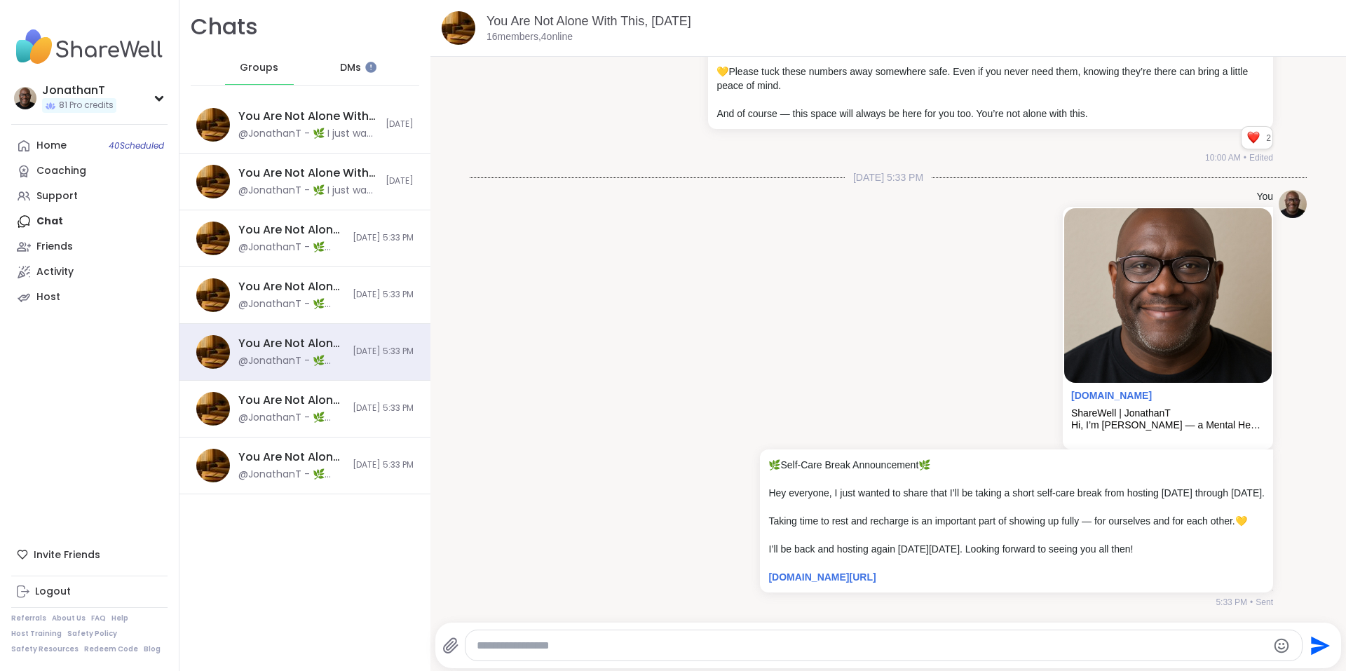
click at [893, 646] on textarea "Type your message" at bounding box center [872, 646] width 791 height 14
paste textarea "**********"
type textarea "**********"
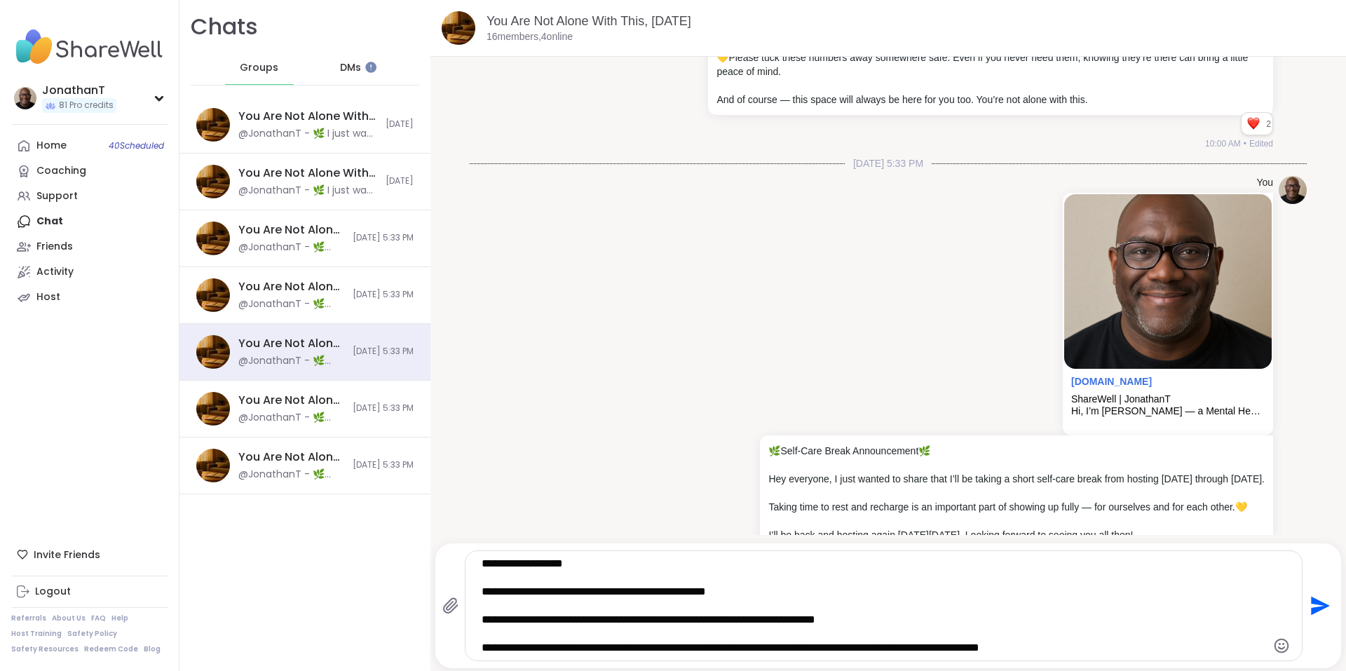
click at [1308, 607] on icon "Send" at bounding box center [1319, 606] width 22 height 22
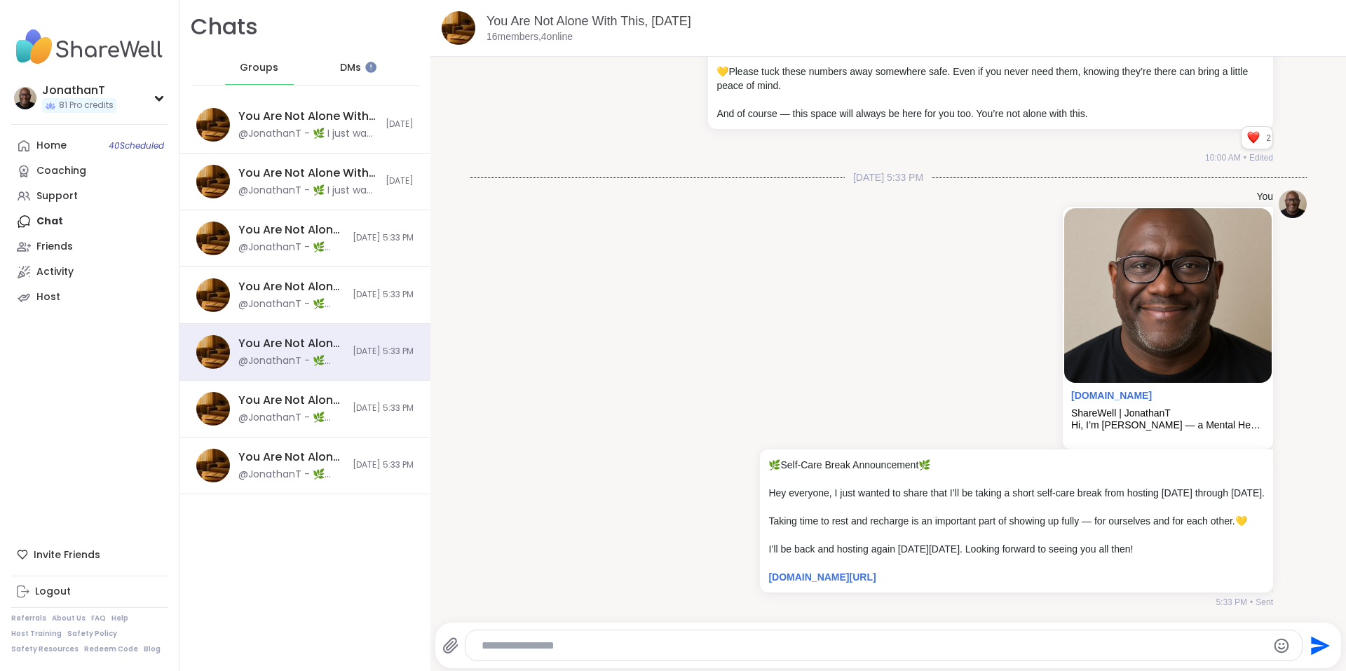
scroll to position [575, 0]
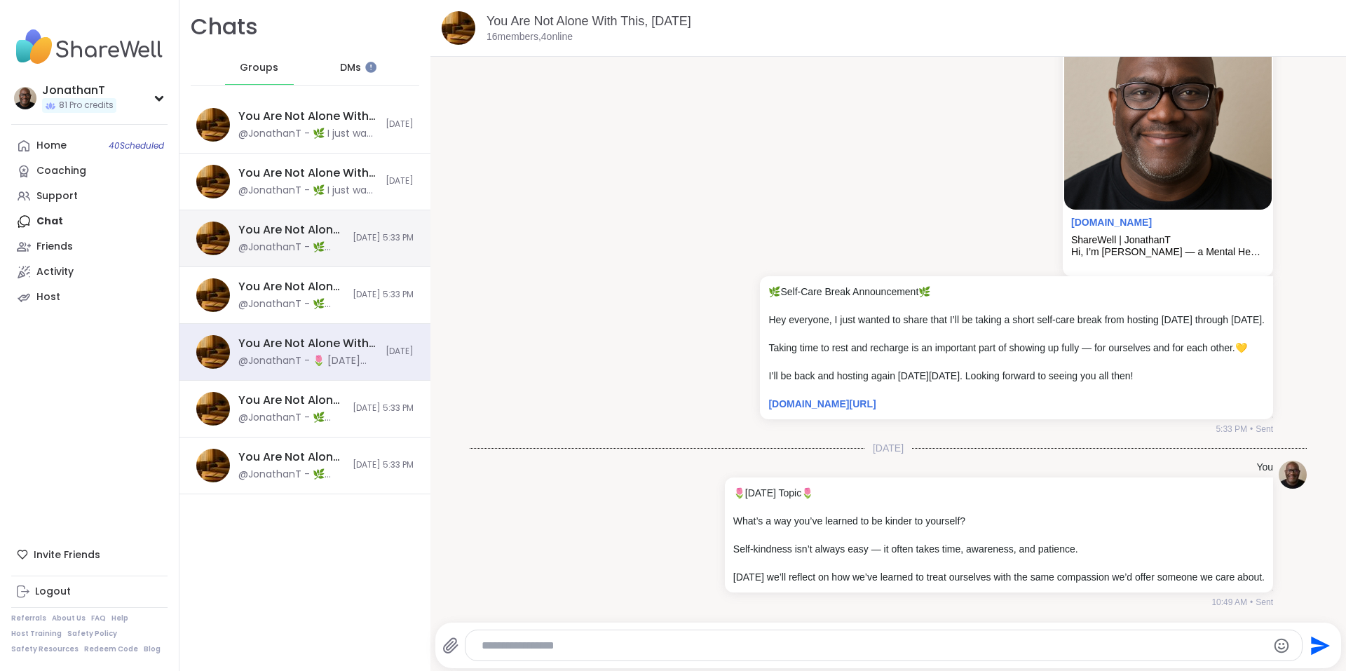
click at [296, 250] on div "@JonathanT - 🌿 Self-Care Break Announcement 🌿 Hey everyone, I just wanted to sh…" at bounding box center [291, 248] width 106 height 14
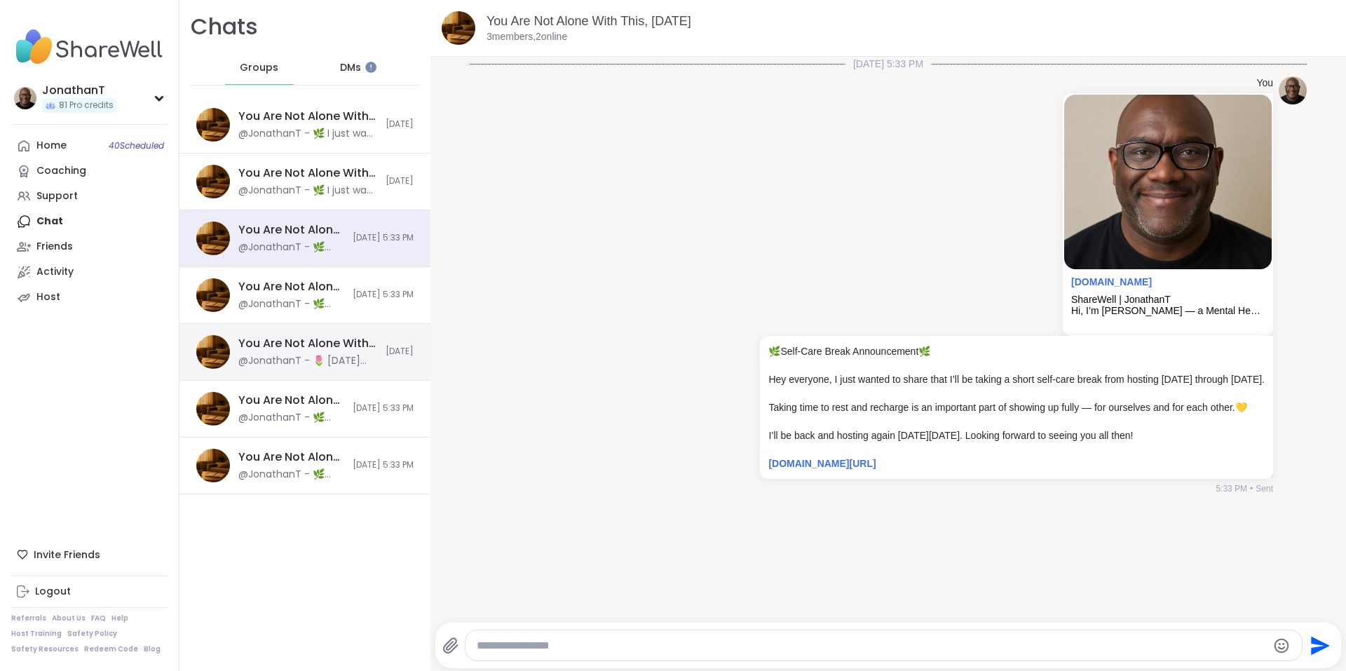
click at [313, 363] on div "@JonathanT - 🌷 Today’s Topic 🌷 What’s a way you’ve learned to be kinder to your…" at bounding box center [307, 361] width 139 height 14
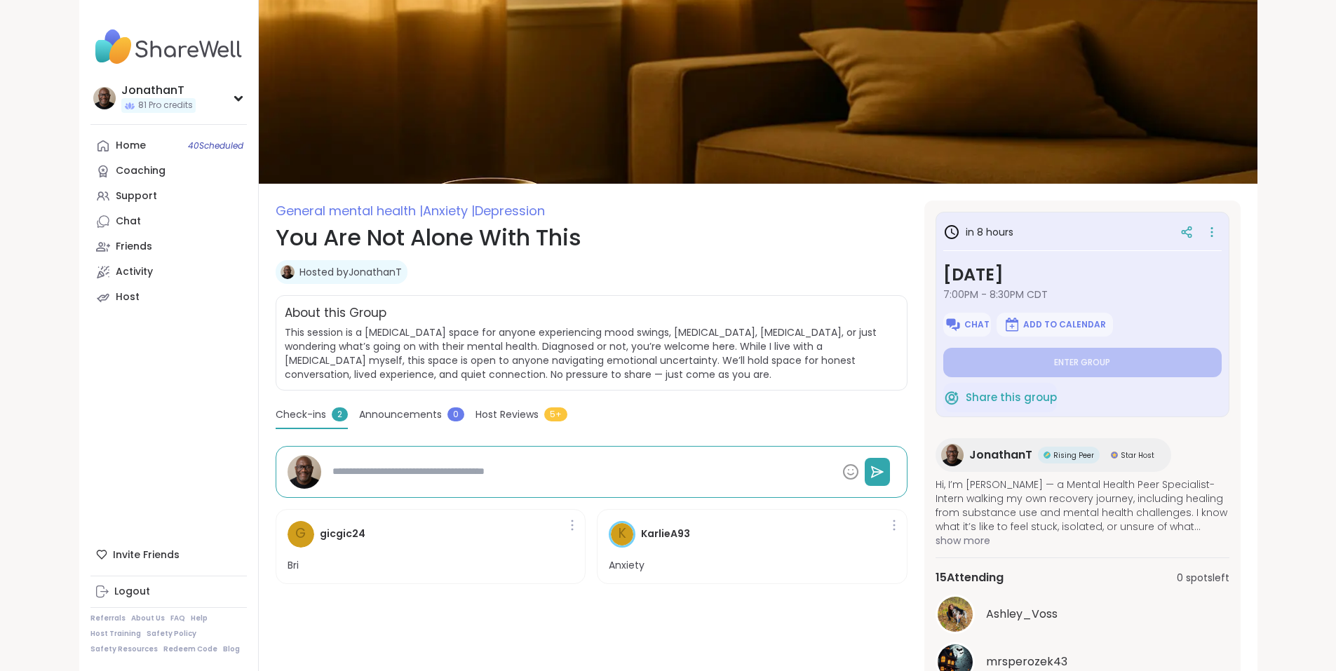
type textarea "*"
click at [961, 330] on img at bounding box center [952, 324] width 17 height 17
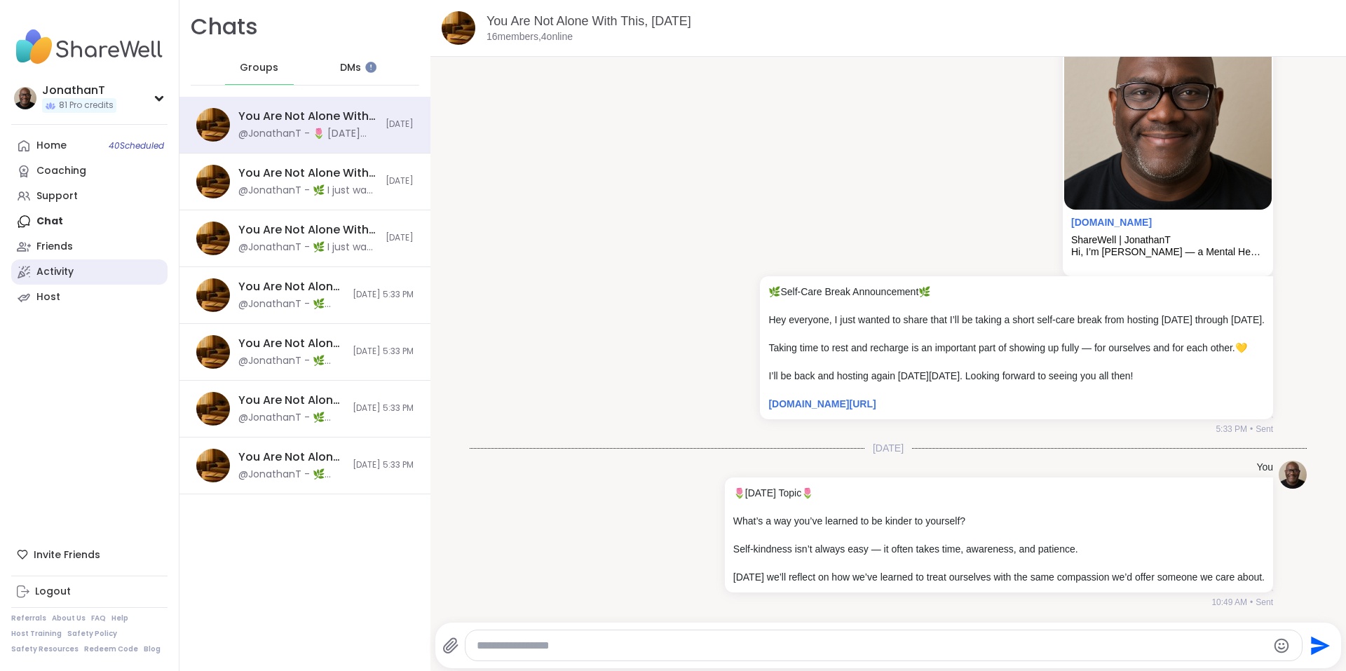
click at [75, 269] on link "Activity" at bounding box center [89, 271] width 156 height 25
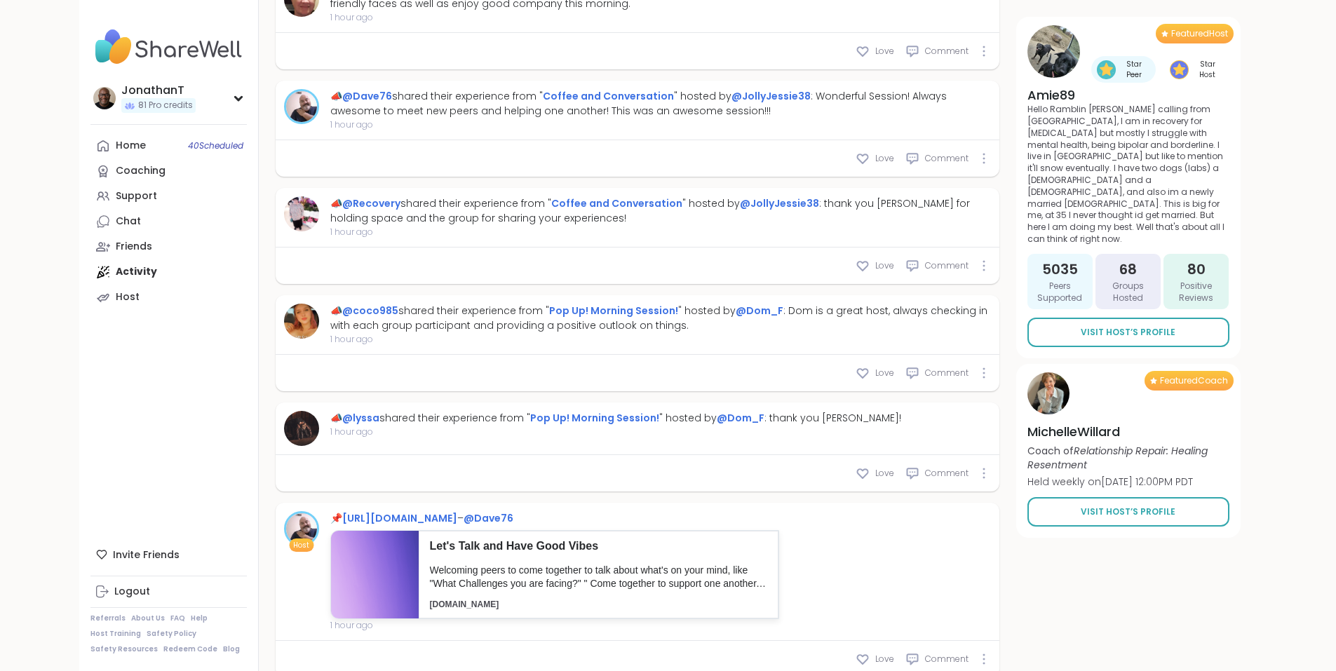
scroll to position [1146, 0]
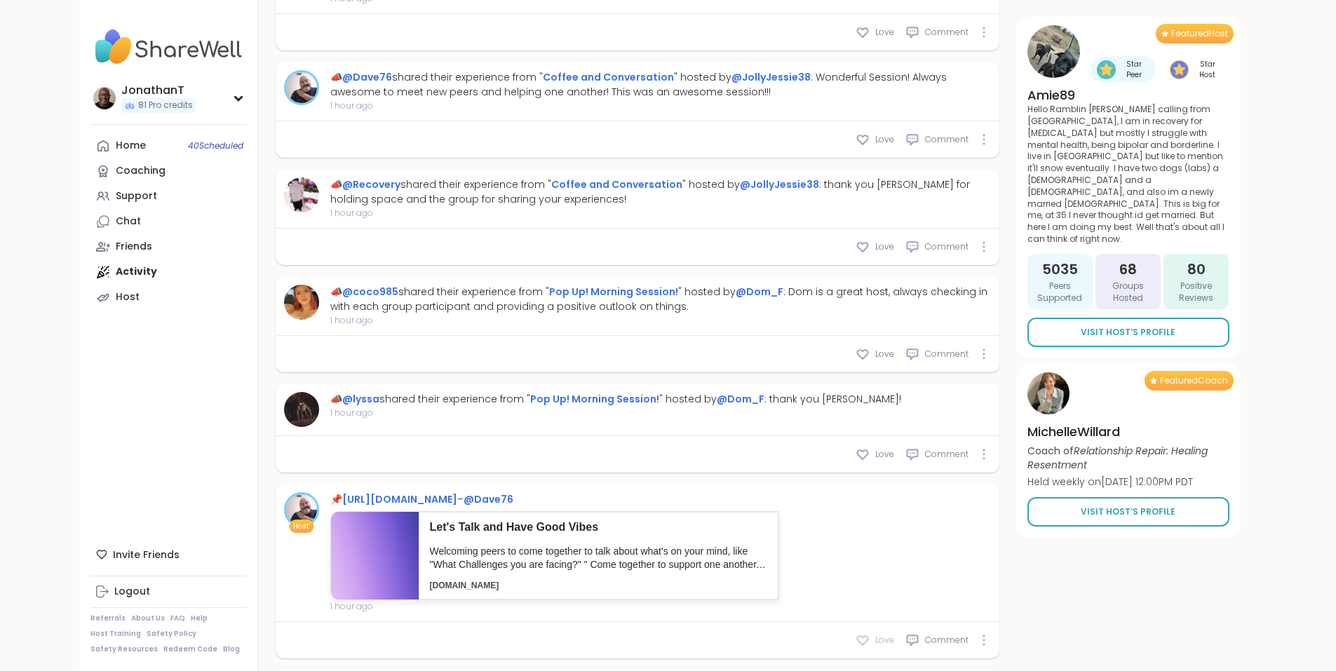
click at [869, 633] on icon at bounding box center [862, 640] width 14 height 14
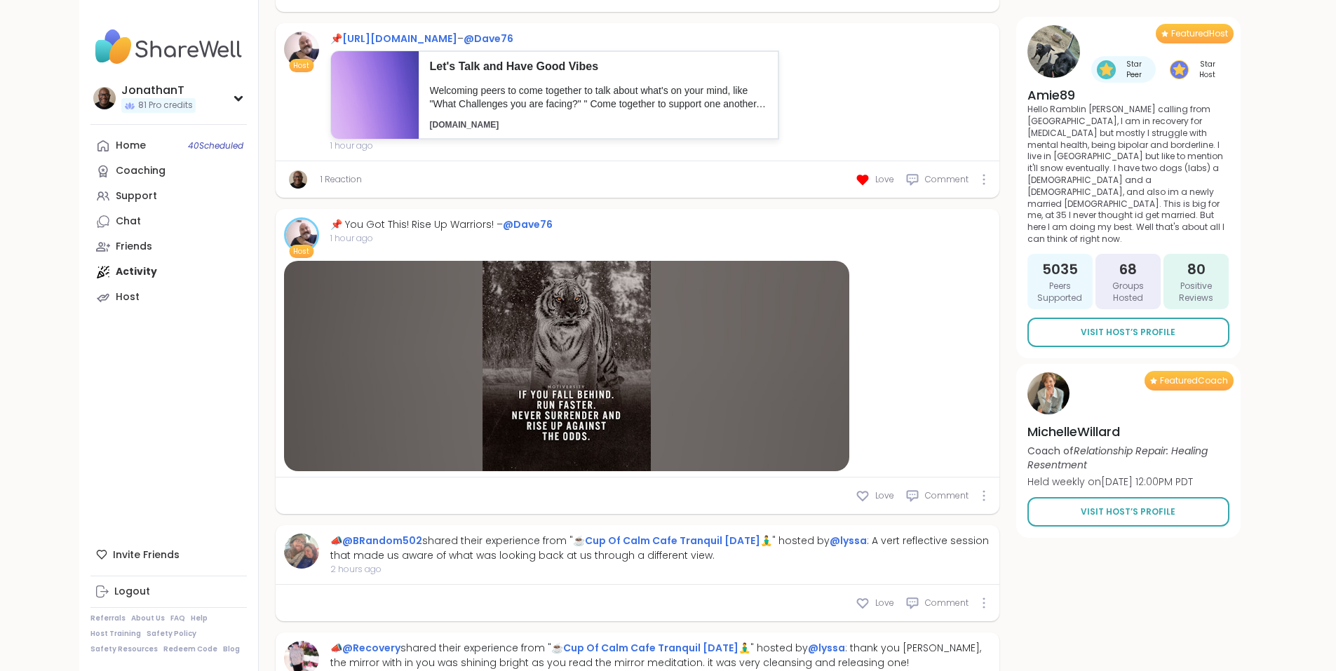
scroll to position [1637, 0]
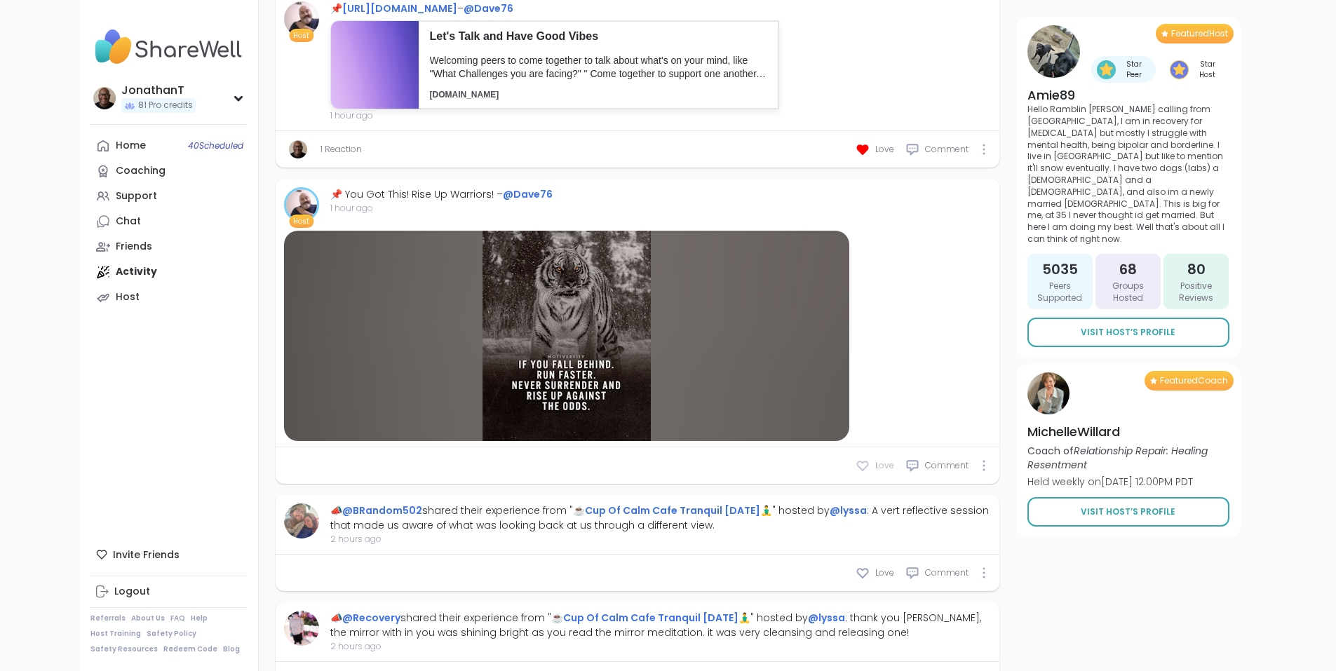
click at [869, 459] on icon at bounding box center [862, 466] width 14 height 14
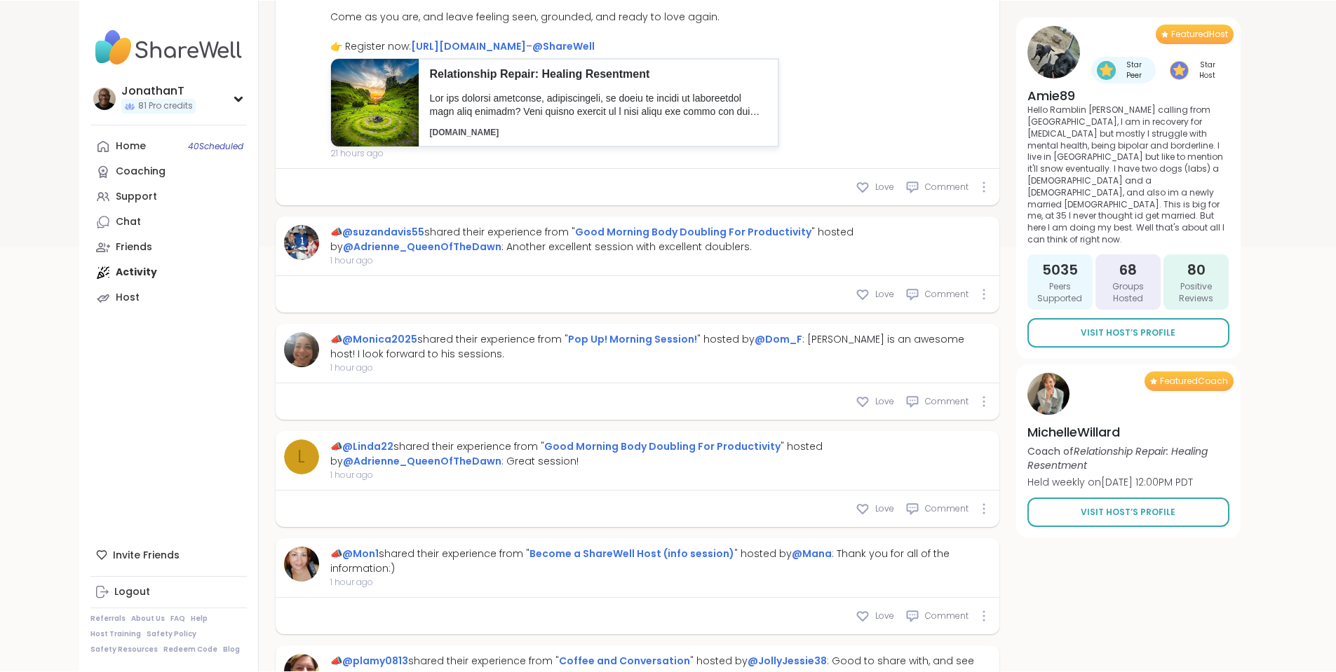
scroll to position [445, 0]
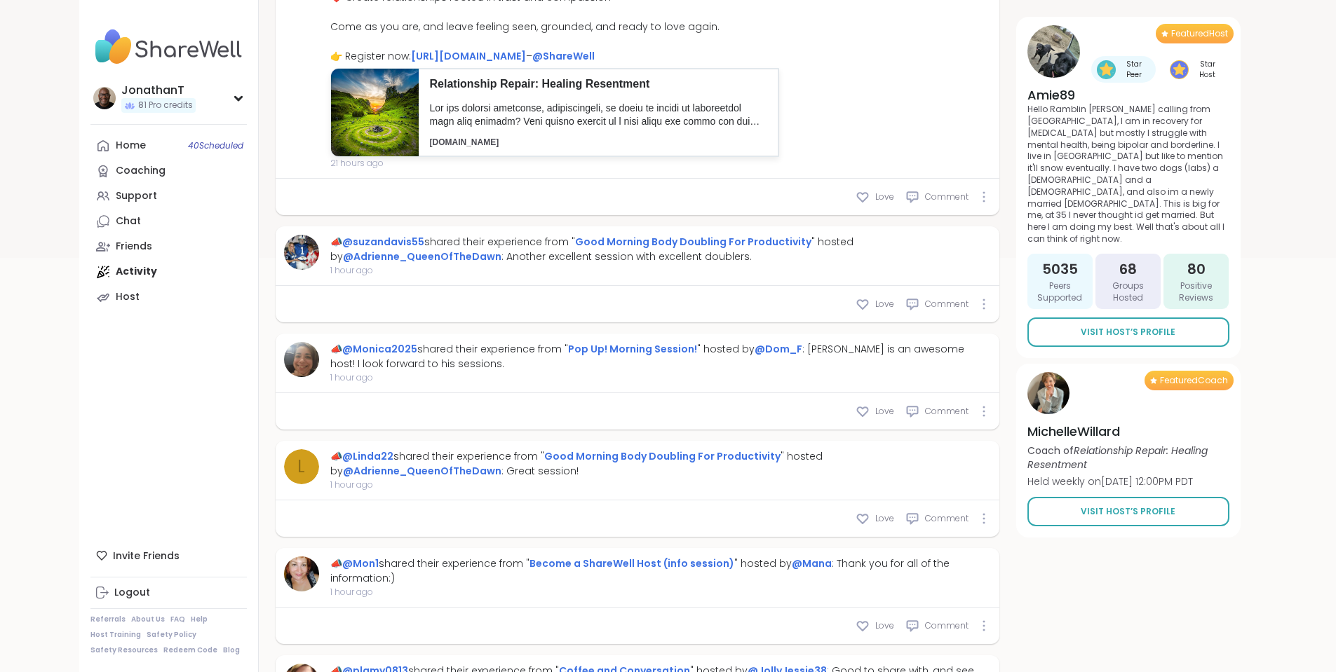
type textarea "*"
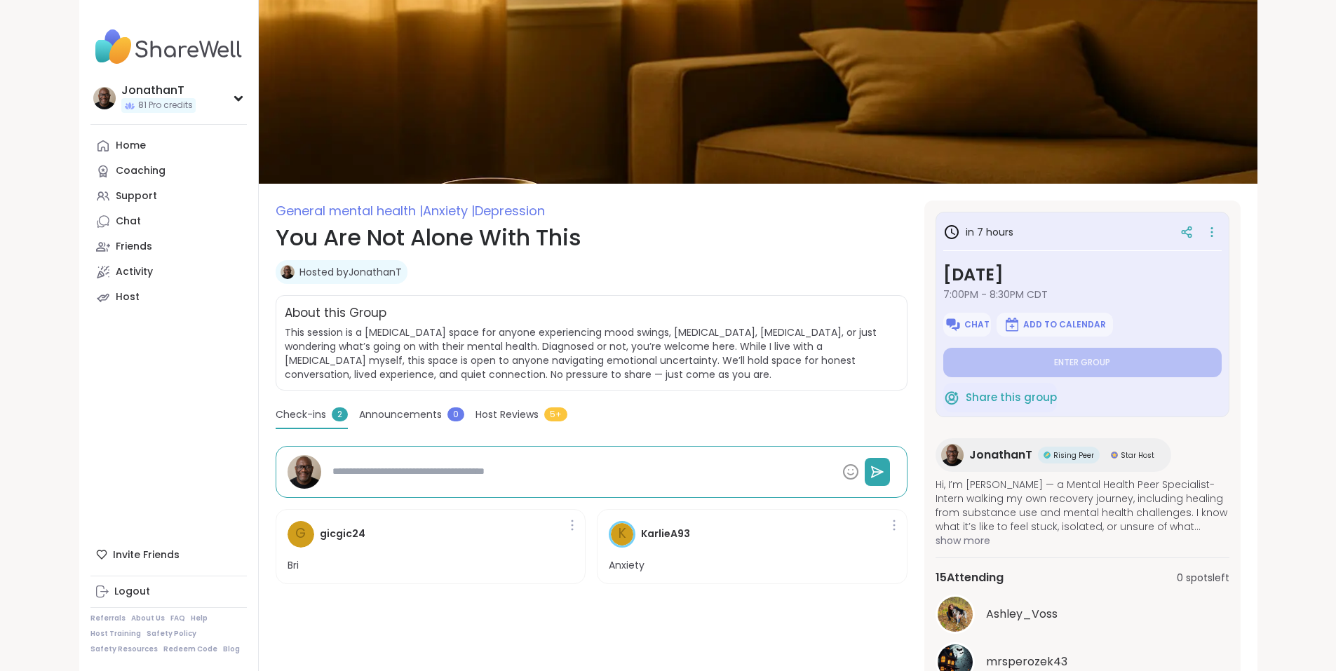
click at [989, 321] on span "Chat" at bounding box center [976, 324] width 25 height 11
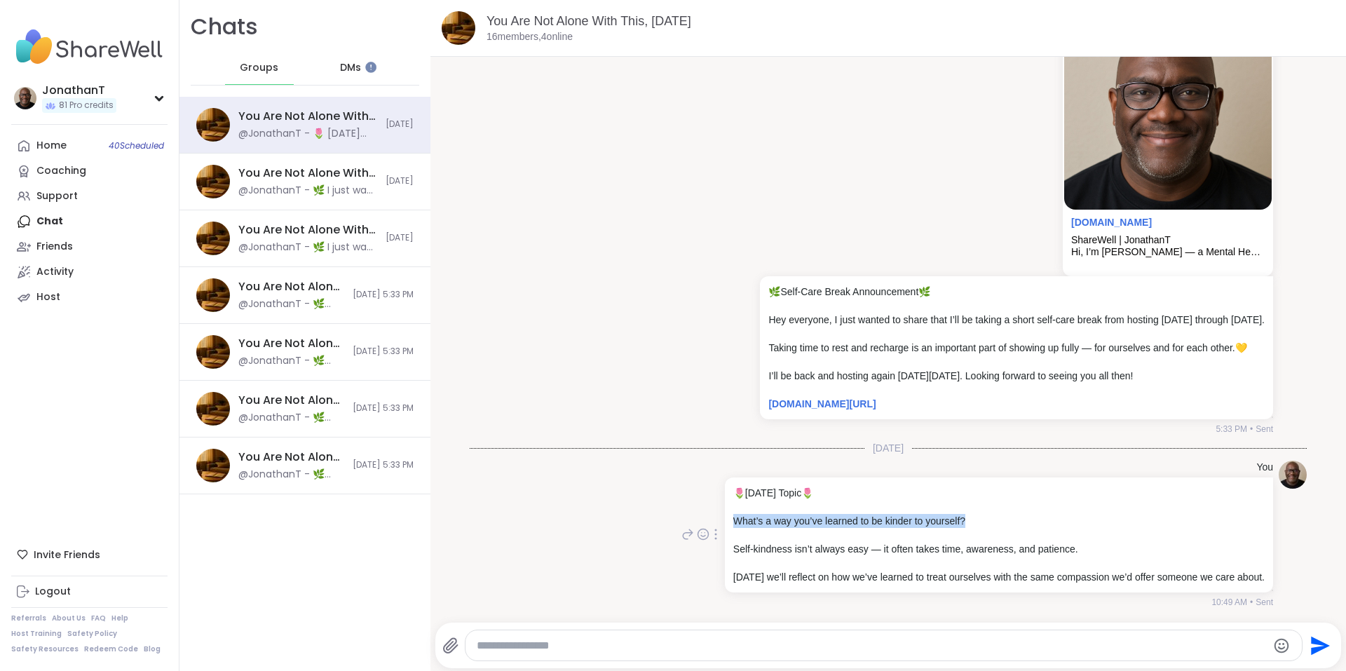
drag, startPoint x: 946, startPoint y: 520, endPoint x: 709, endPoint y: 520, distance: 237.0
click at [733, 520] on p "What’s a way you’ve learned to be kinder to yourself?" at bounding box center [998, 521] width 531 height 14
copy p "What’s a way you’ve learned to be kinder to yourself?"
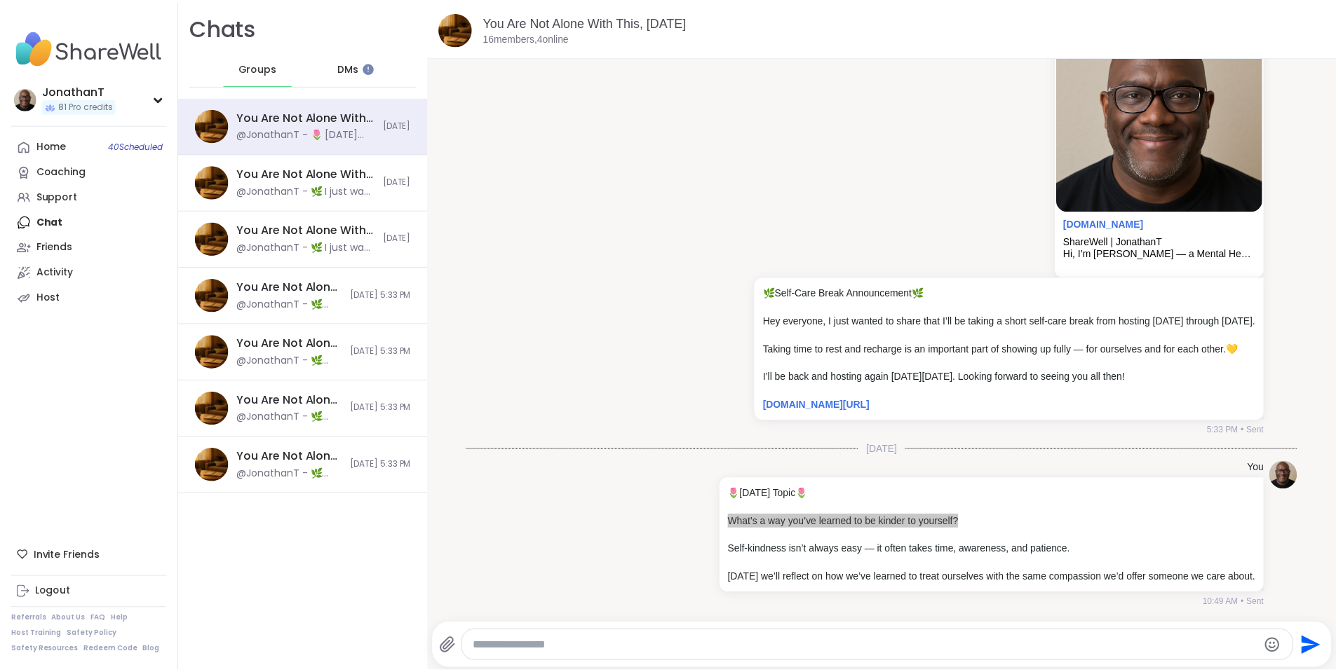
scroll to position [574, 0]
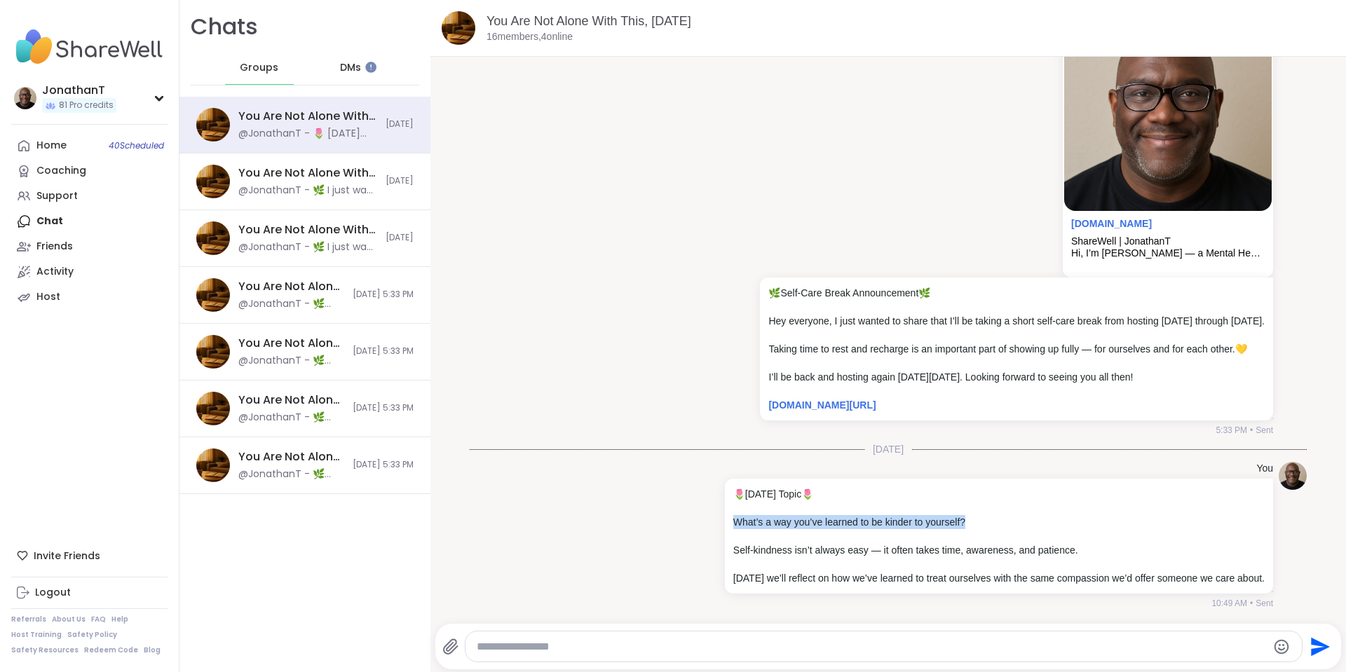
click at [52, 272] on div "Activity" at bounding box center [54, 272] width 37 height 14
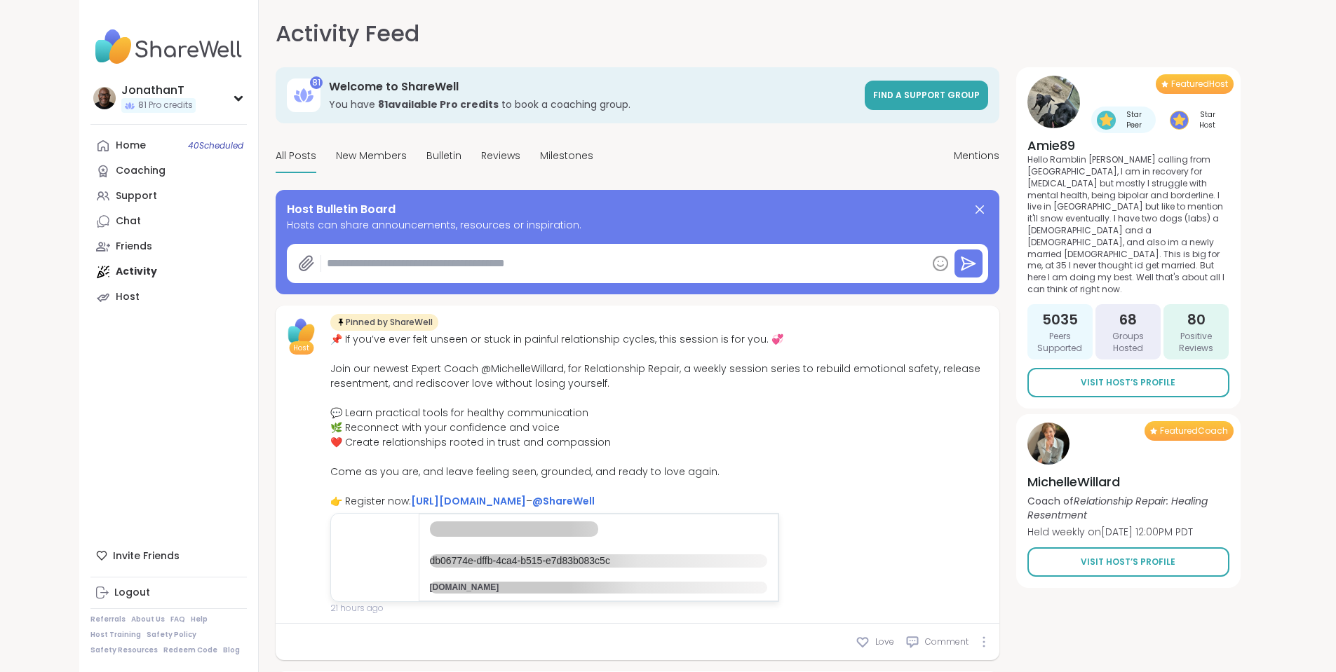
click at [499, 263] on textarea at bounding box center [623, 264] width 605 height 28
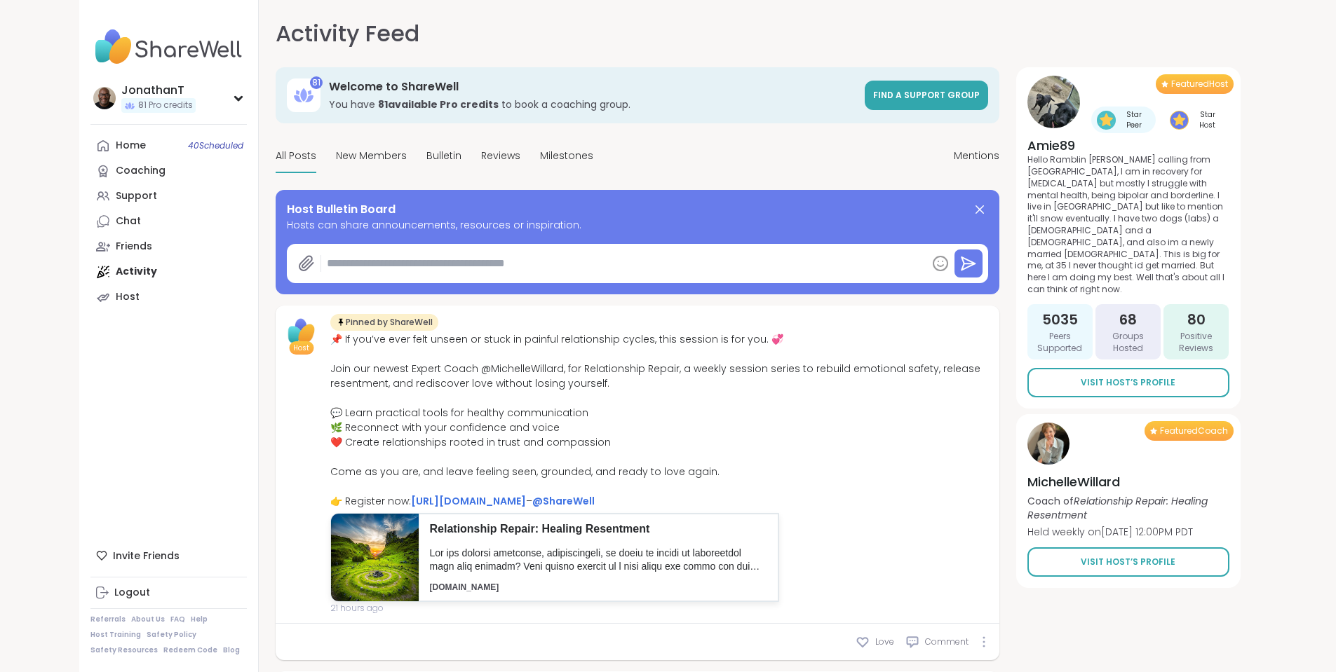
click at [499, 263] on textarea at bounding box center [623, 264] width 605 height 28
paste textarea "**********"
type textarea "*"
type textarea "**********"
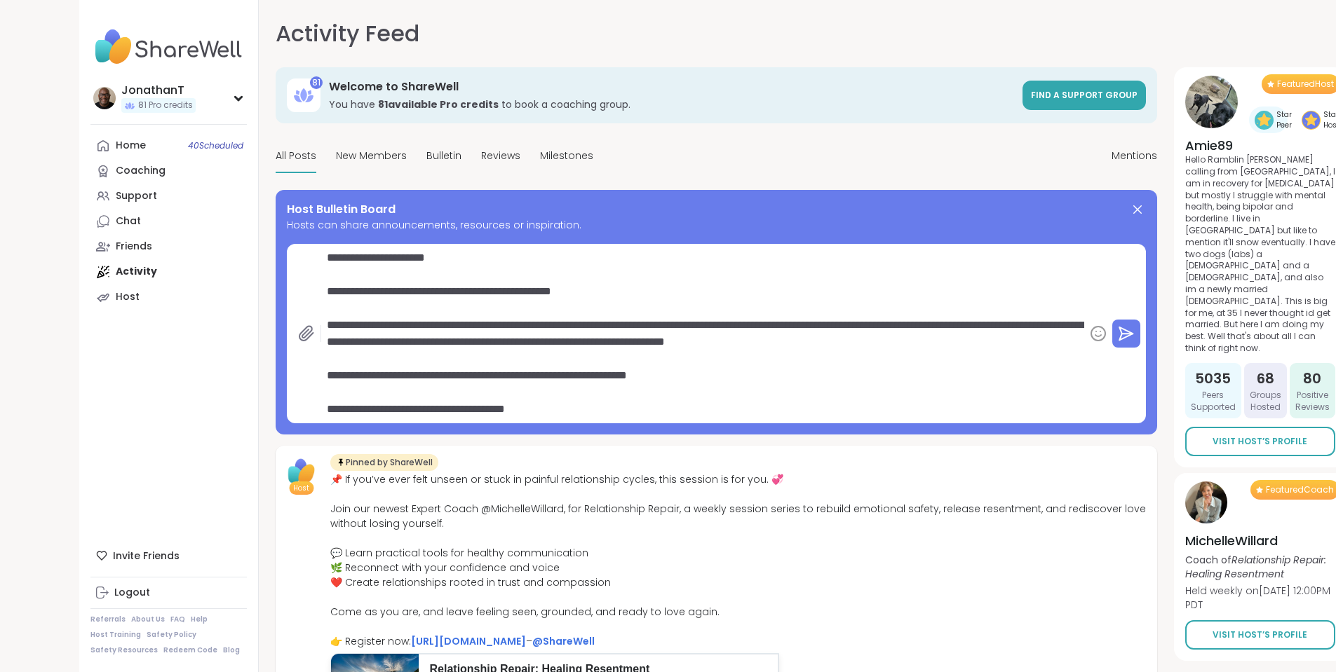
drag, startPoint x: 266, startPoint y: 255, endPoint x: 149, endPoint y: 260, distance: 117.2
click at [149, 260] on div "**********" at bounding box center [668, 344] width 1178 height 689
type textarea "*"
type textarea "**********"
click at [1118, 332] on icon at bounding box center [1126, 333] width 17 height 17
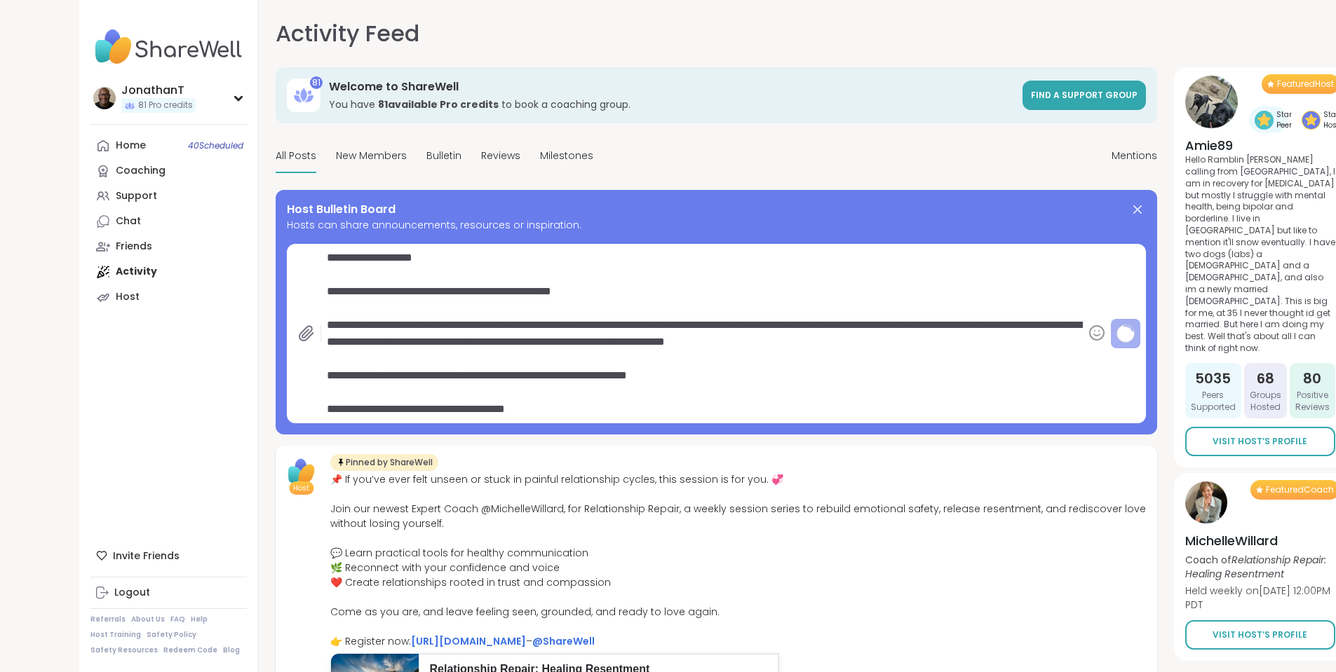
type textarea "*"
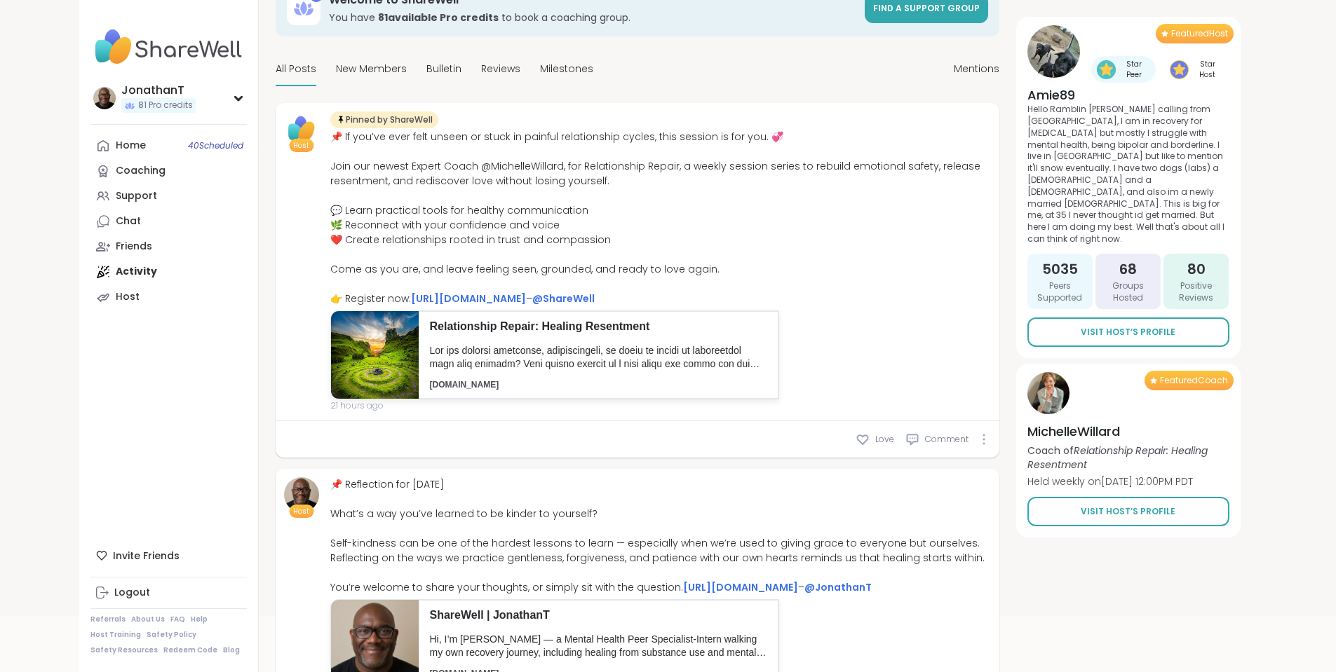
scroll to position [351, 0]
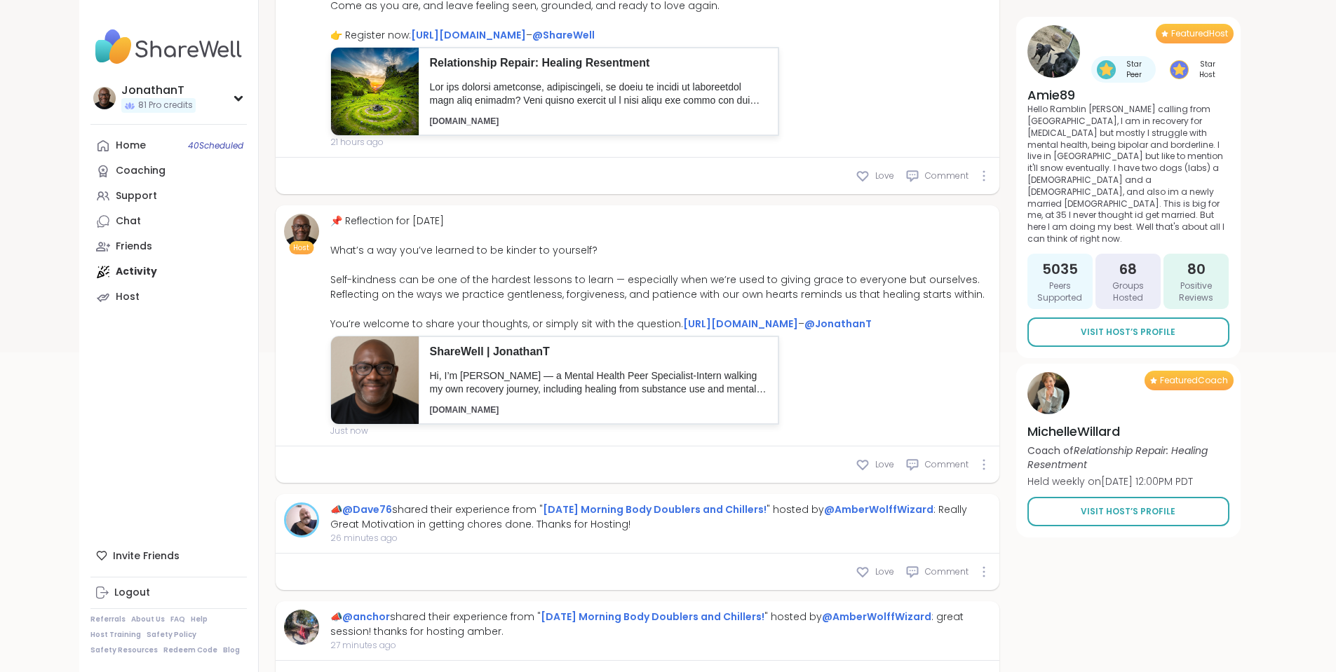
click at [999, 483] on div "Love Comment" at bounding box center [638, 465] width 724 height 36
click at [984, 470] on icon at bounding box center [983, 465] width 1 height 10
click at [981, 496] on icon at bounding box center [974, 489] width 14 height 14
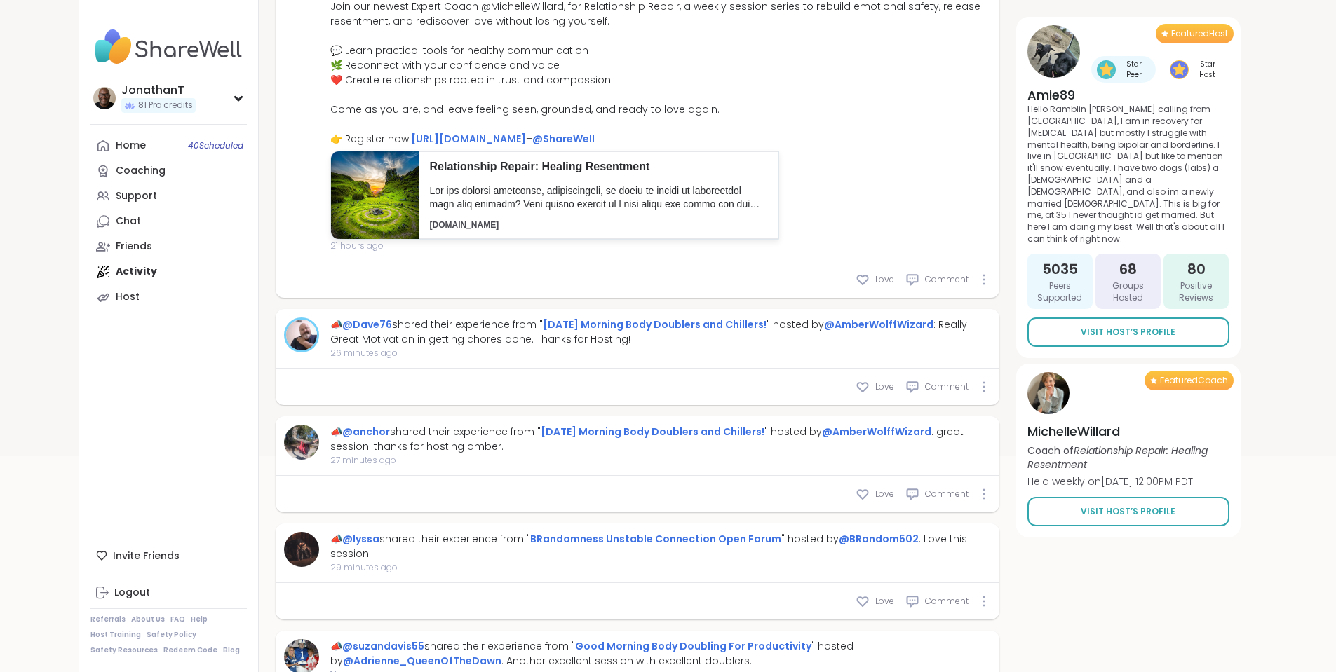
scroll to position [70, 0]
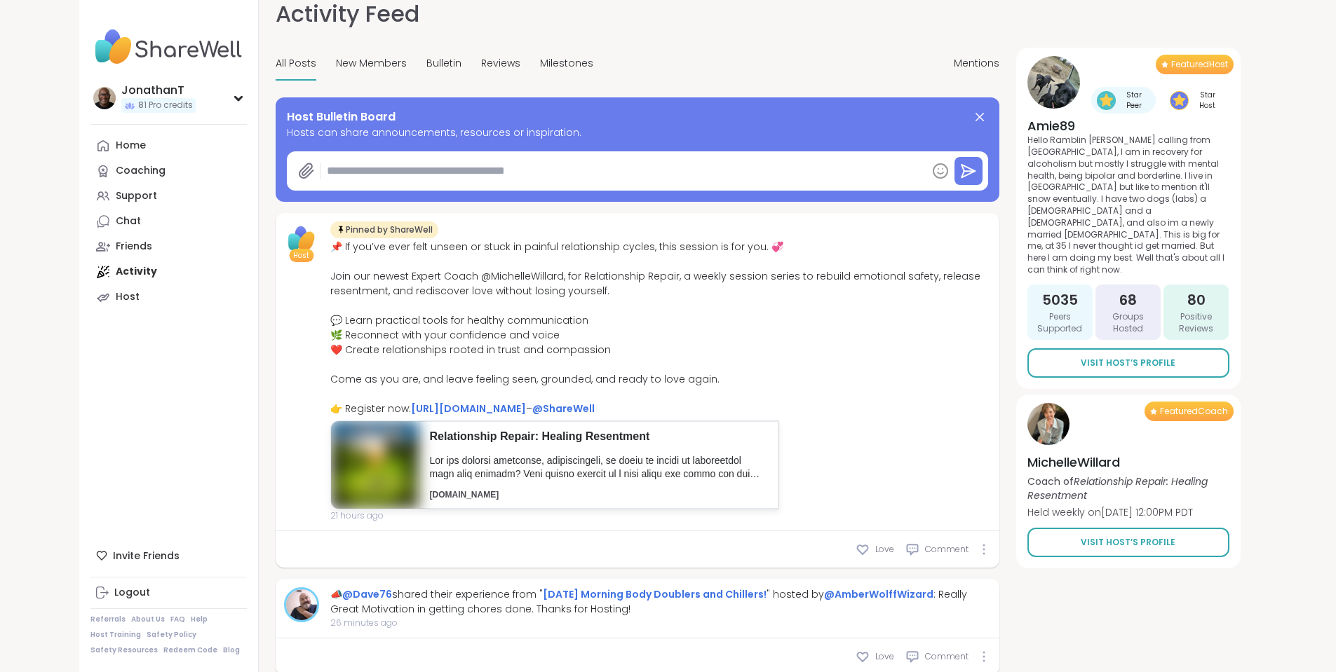
type textarea "*"
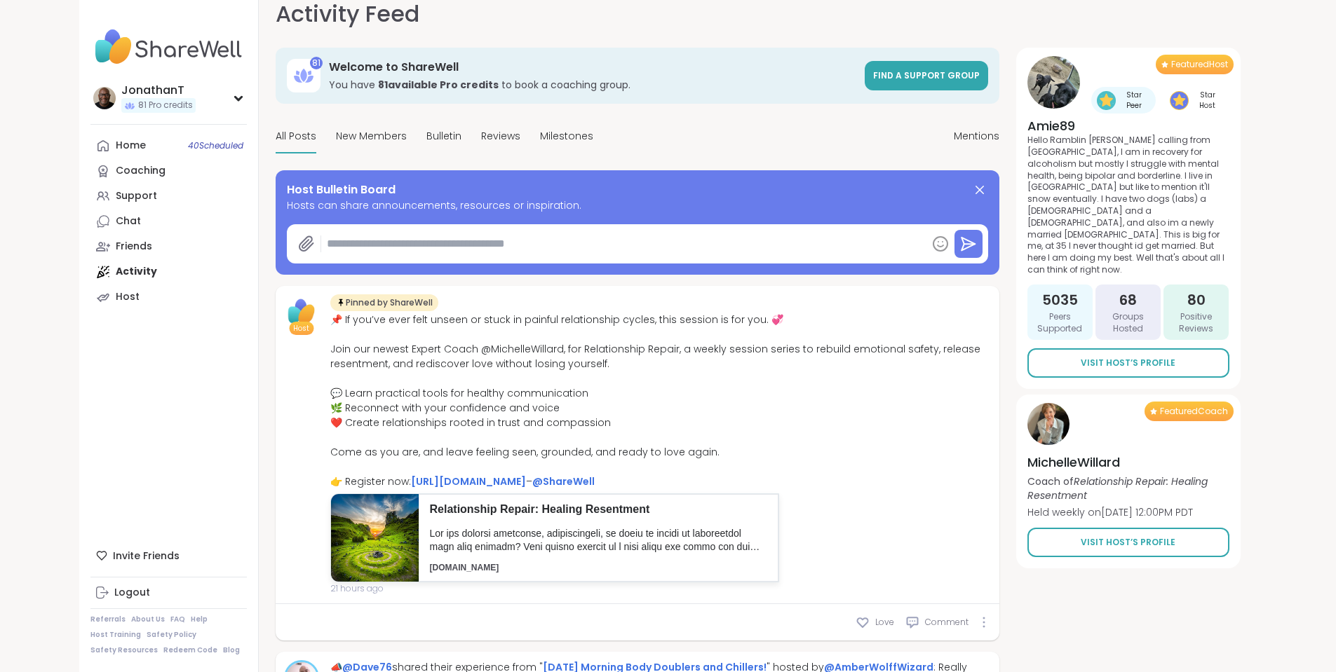
click at [671, 180] on div "Host Bulletin Board Hosts can share announcements, resources or inspiration." at bounding box center [638, 222] width 724 height 104
click at [659, 238] on textarea at bounding box center [623, 244] width 605 height 28
paste textarea "**********"
type textarea "**********"
type textarea "*"
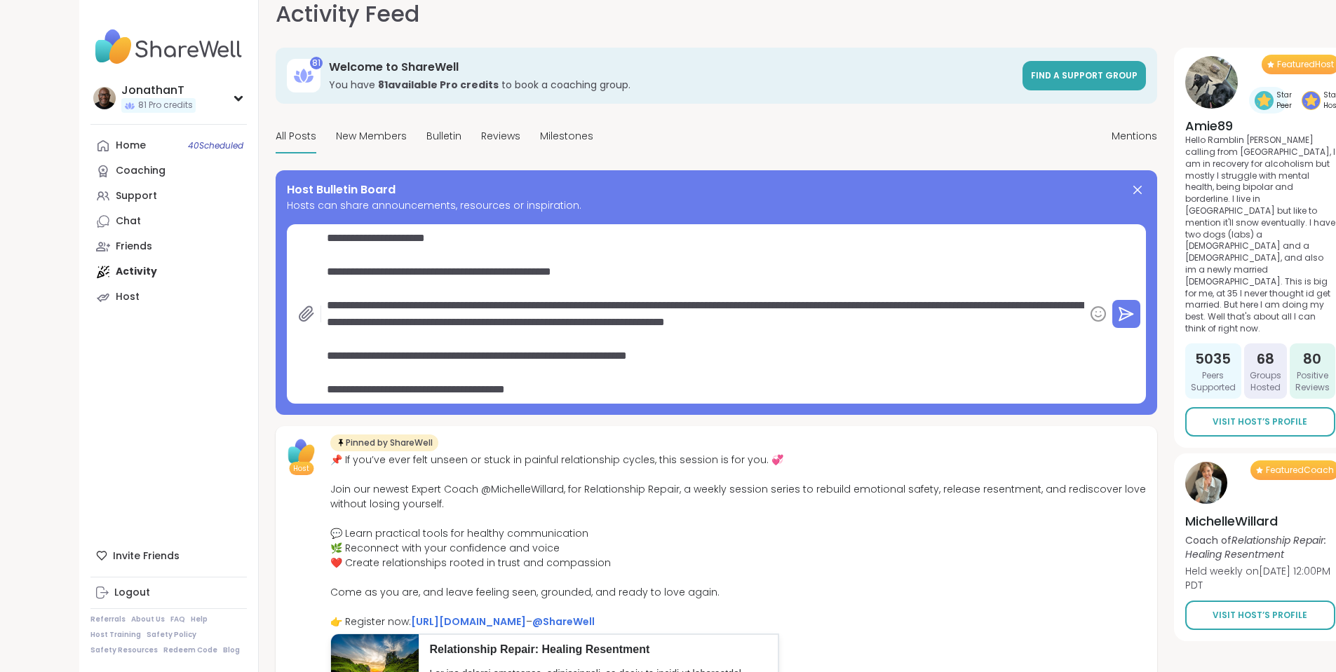
click at [321, 233] on textarea "**********" at bounding box center [702, 314] width 763 height 180
type textarea "**********"
type textarea "*"
type textarea "**********"
type textarea "*"
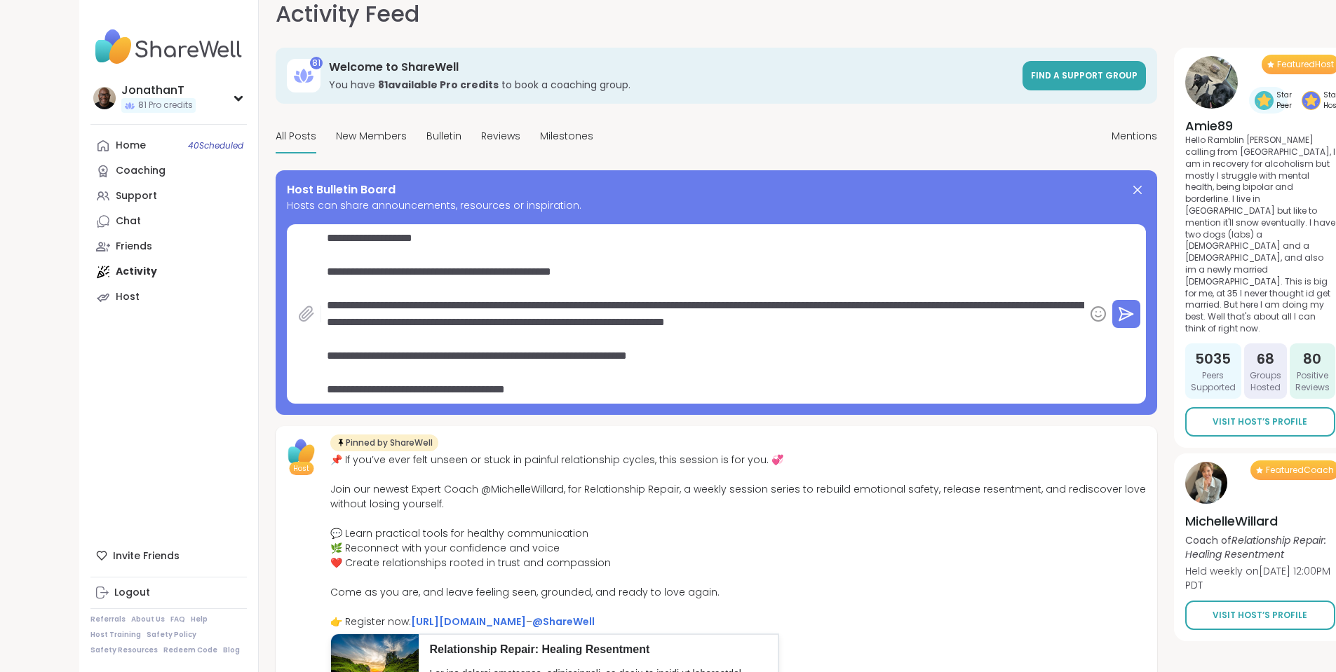
type textarea "**********"
click at [298, 317] on icon at bounding box center [306, 314] width 17 height 17
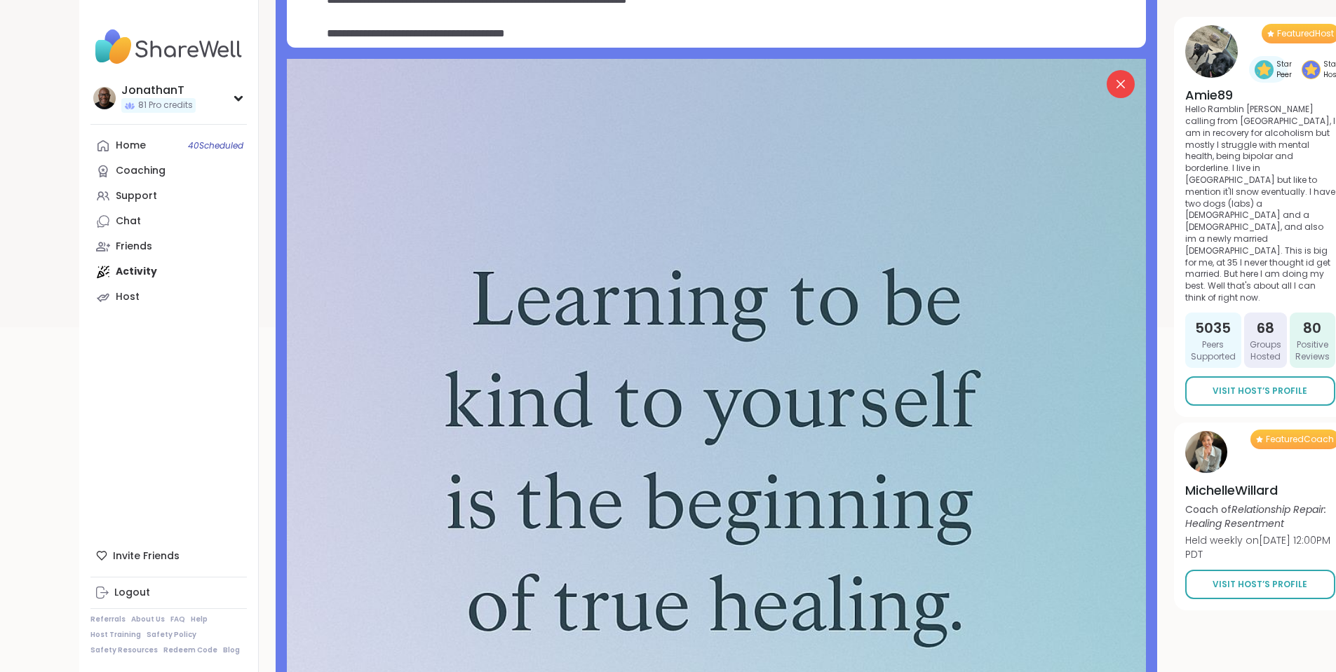
scroll to position [160, 0]
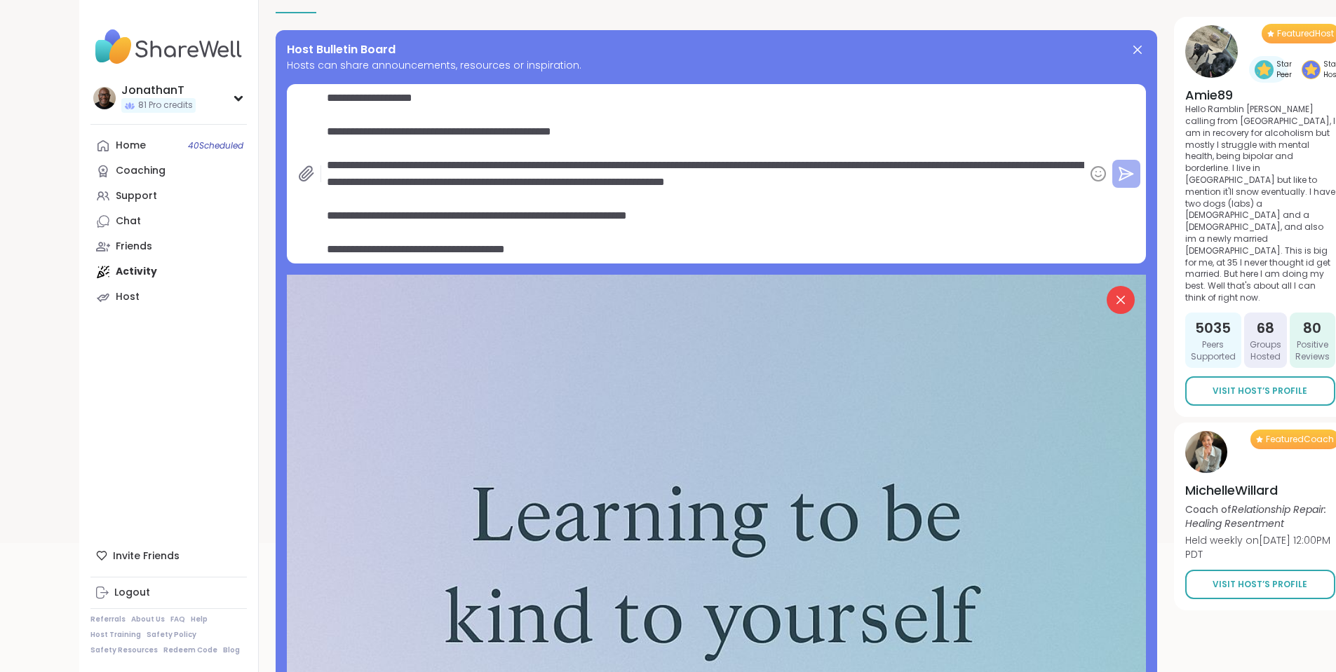
click at [1118, 169] on icon at bounding box center [1126, 173] width 17 height 17
type textarea "*"
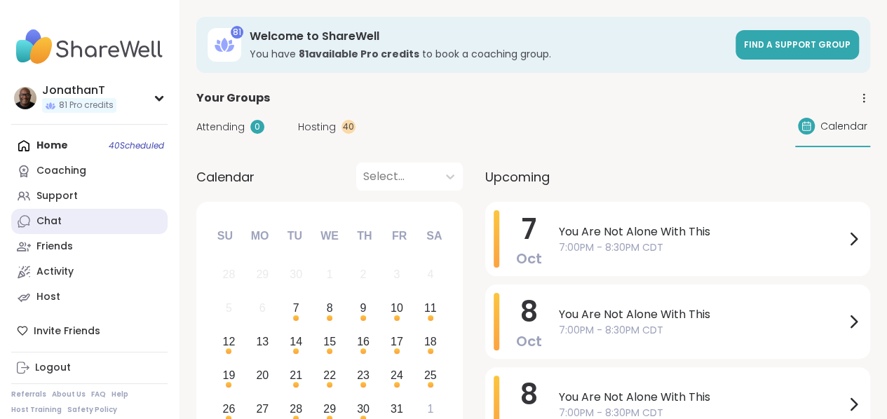
click at [57, 224] on div "Chat" at bounding box center [48, 222] width 25 height 14
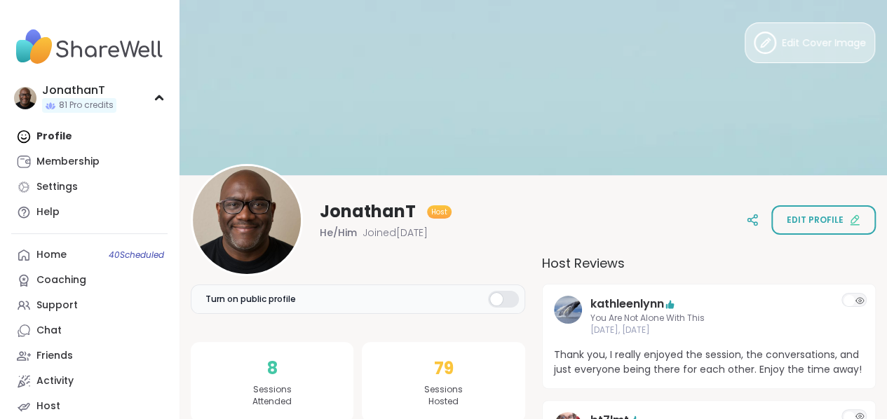
click at [799, 43] on span "Edit Cover Image" at bounding box center [824, 43] width 84 height 15
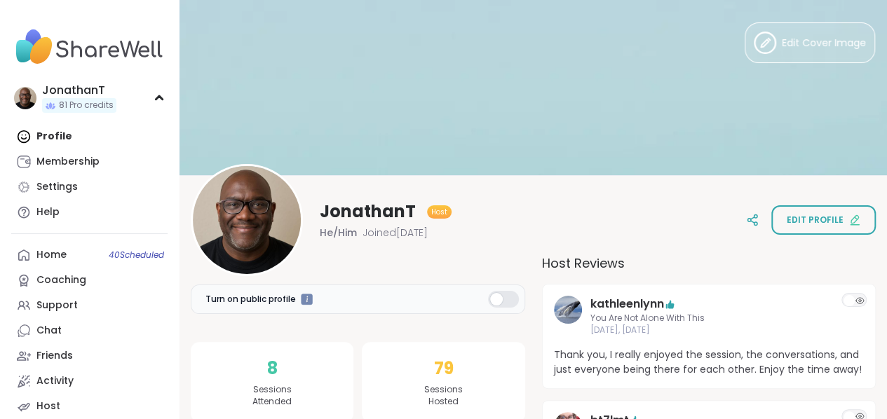
click at [585, 38] on img at bounding box center [533, 87] width 707 height 175
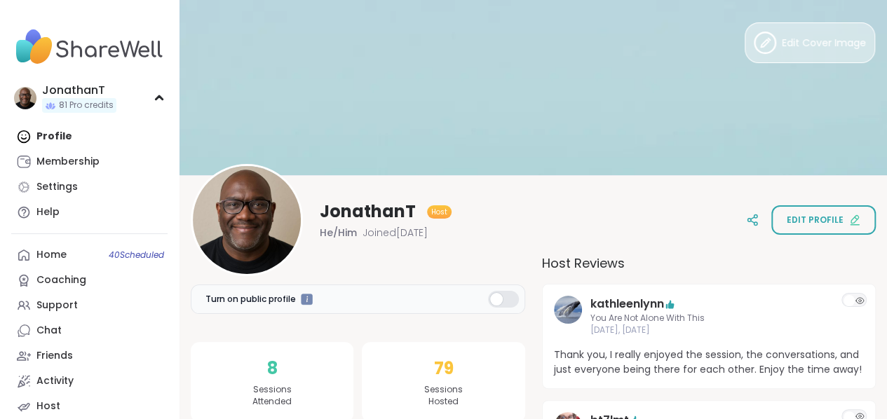
click at [778, 31] on button "Edit Cover Image" at bounding box center [810, 42] width 130 height 41
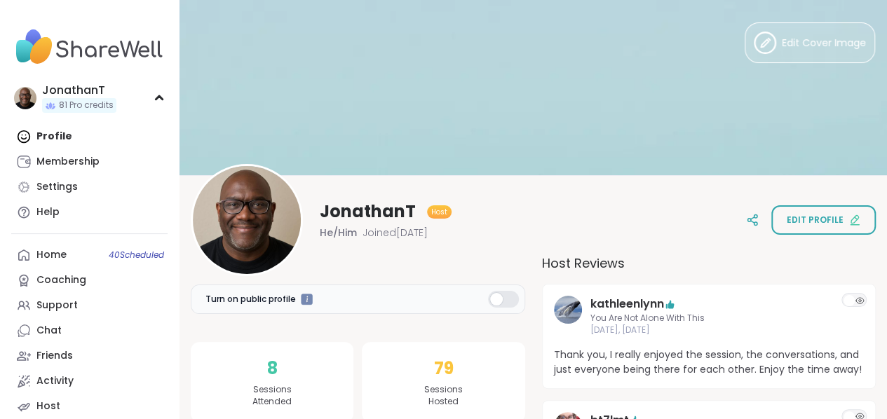
click at [598, 97] on img at bounding box center [533, 87] width 707 height 175
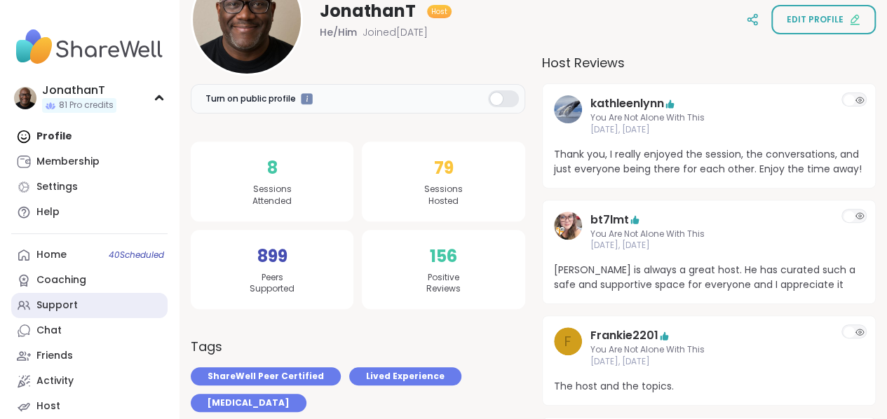
scroll to position [203, 0]
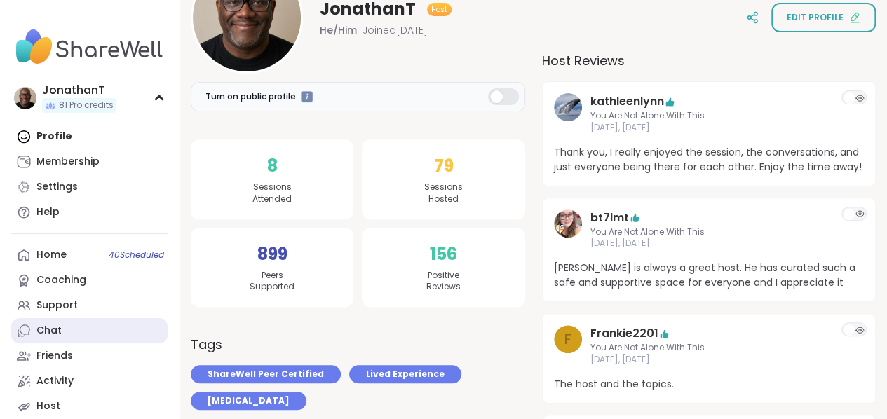
drag, startPoint x: 0, startPoint y: 343, endPoint x: 62, endPoint y: 320, distance: 66.3
click at [0, 343] on div "JonathanT 81 Pro credits Profile Membership Settings Help Home 40 Scheduled Coa…" at bounding box center [90, 210] width 180 height 421
